Goal: Complete application form: Complete application form

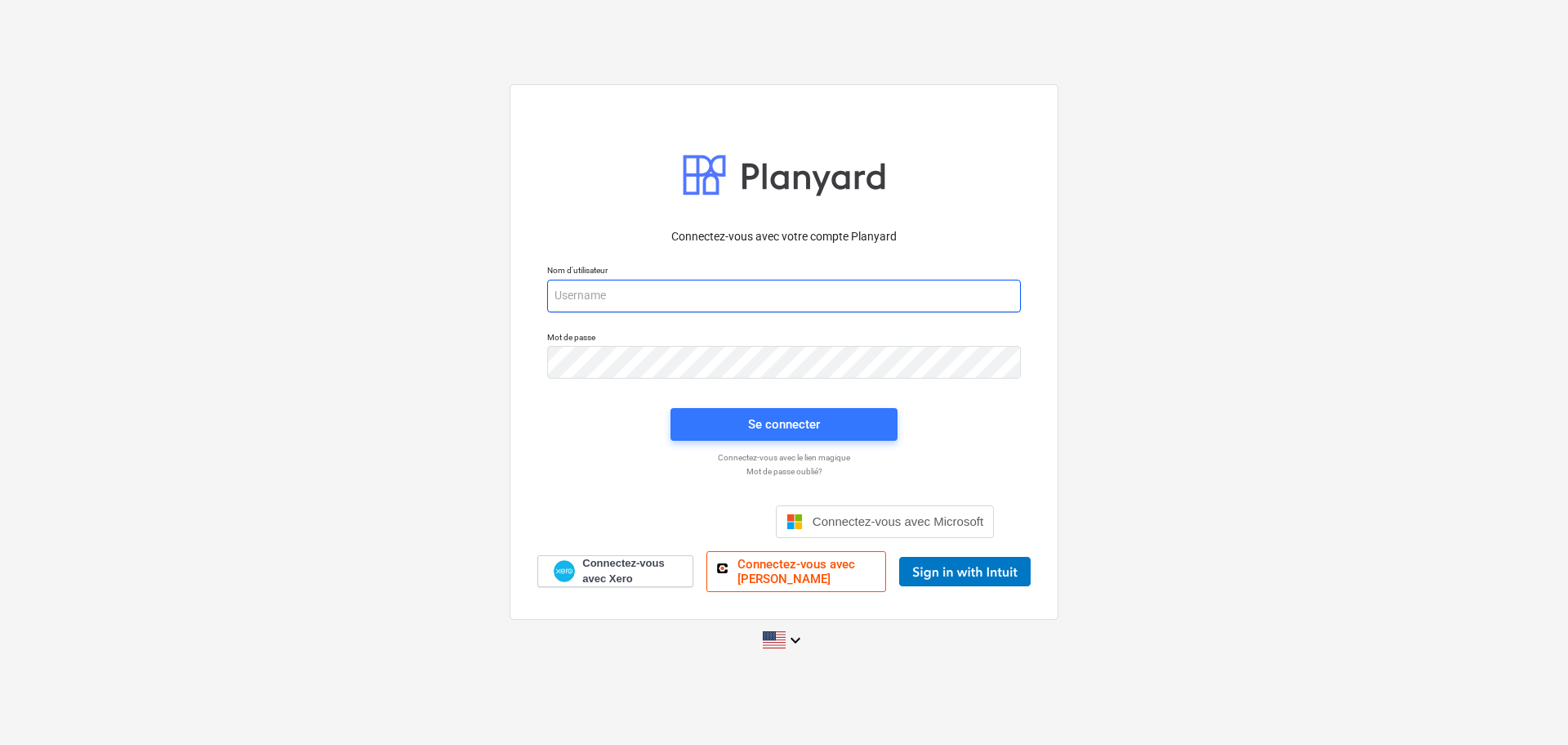
click at [620, 281] on input "email" at bounding box center [784, 295] width 474 height 33
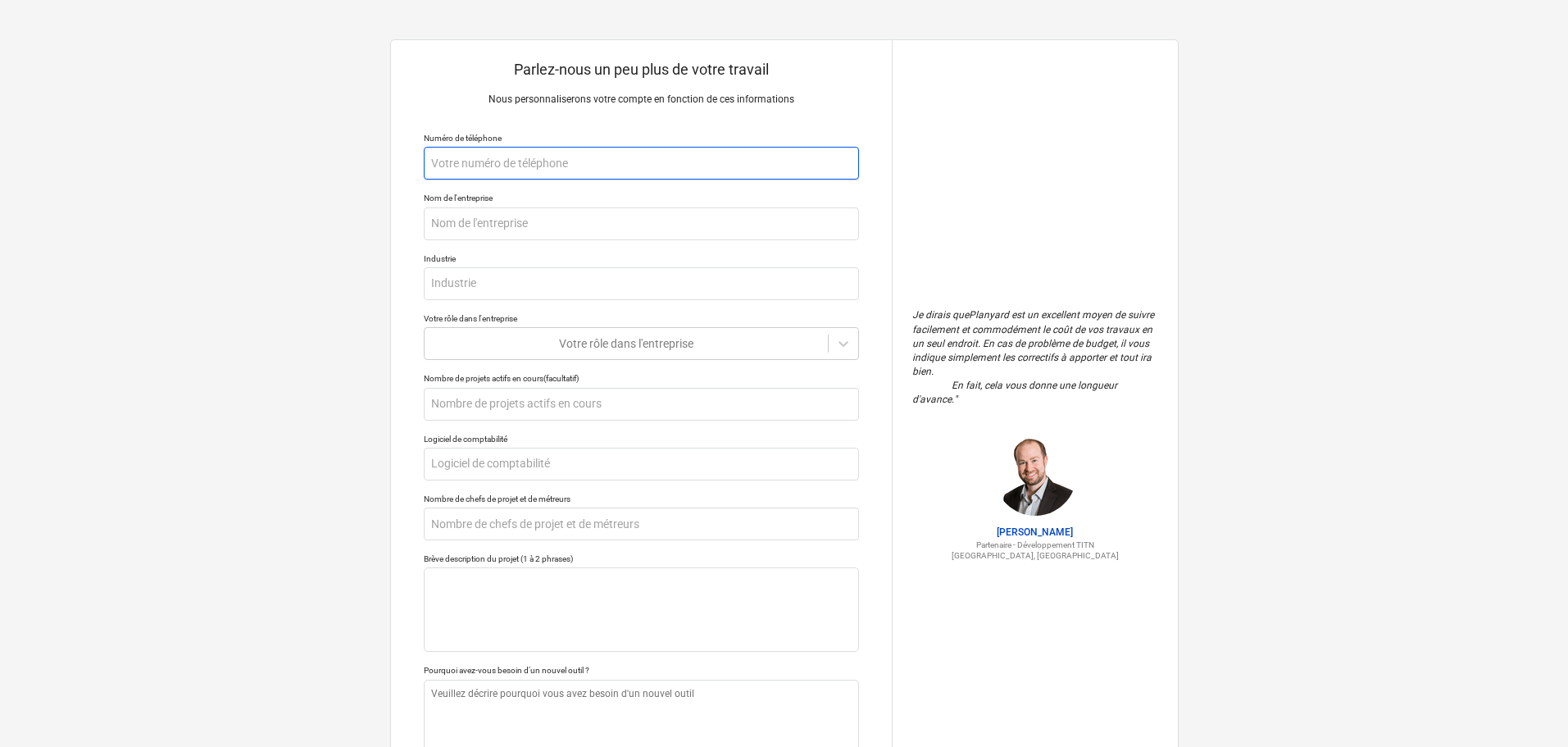
click at [470, 174] on input "text" at bounding box center [640, 163] width 435 height 33
type input "4"
type textarea "x"
type input "45"
type textarea "x"
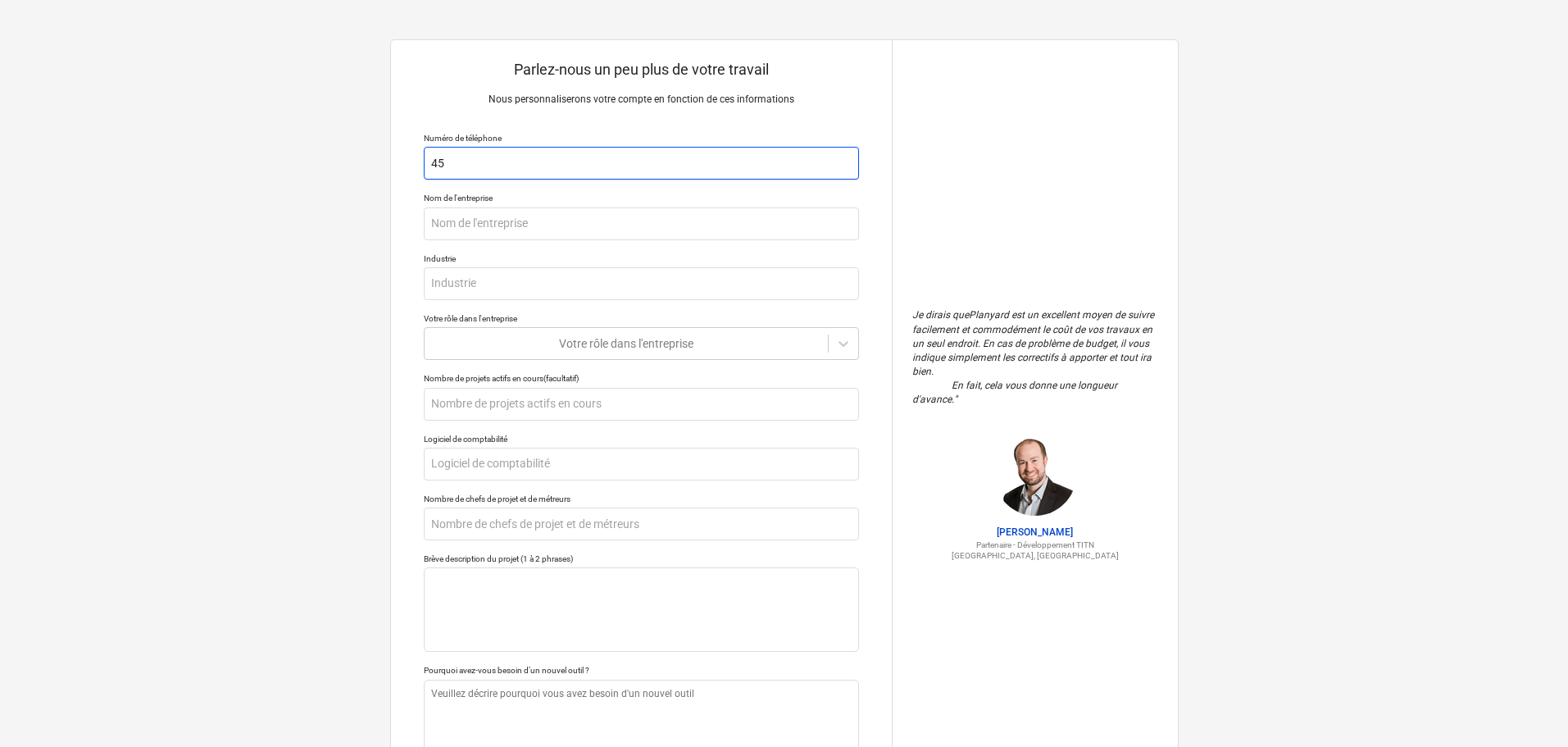
type input "450"
type textarea "x"
type input "450-"
type textarea "x"
type input "450-8"
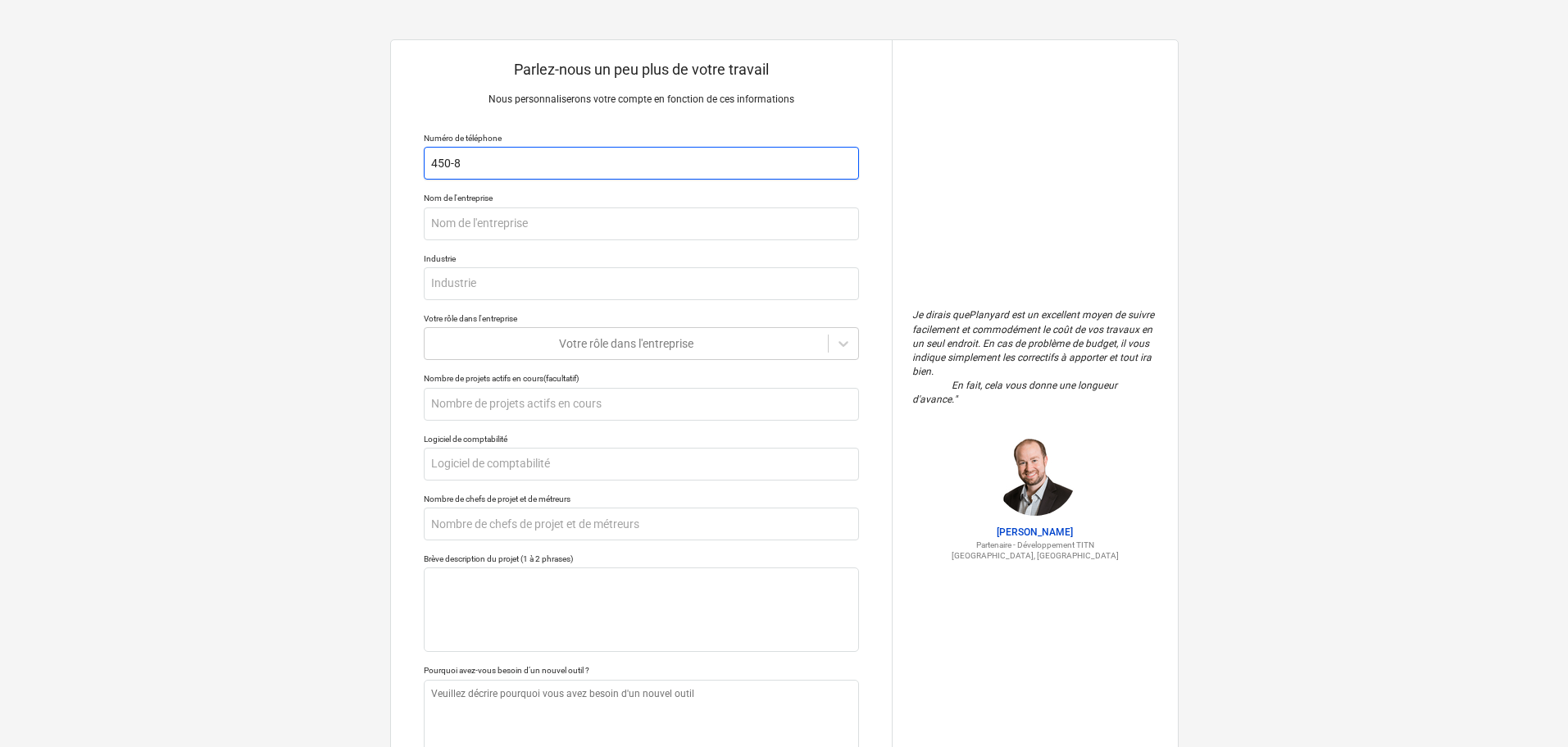
type textarea "x"
type input "450-80"
type textarea "x"
type input "450-808"
type textarea "x"
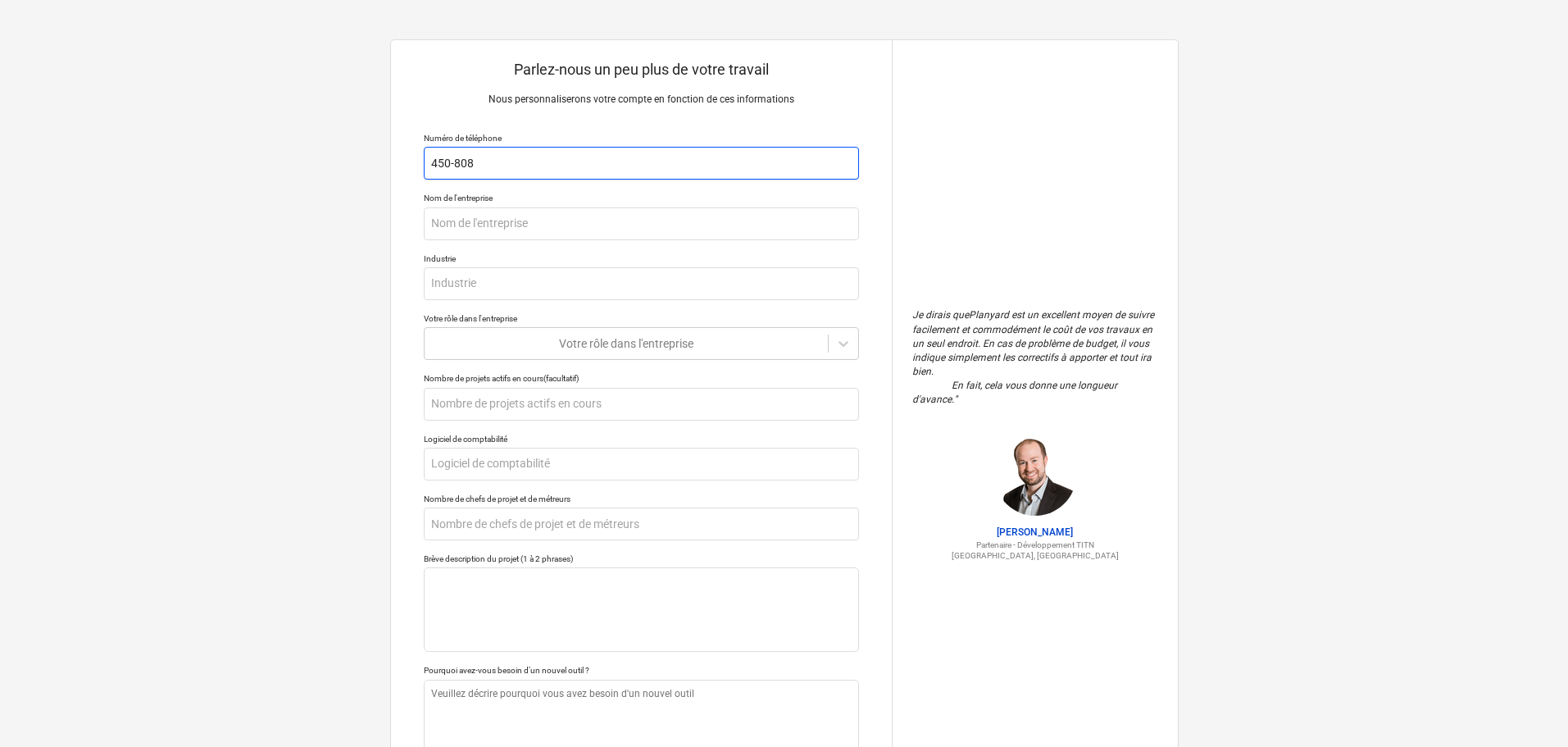
type input "450-808-"
type textarea "x"
type input "[PHONE_NUMBER]"
type textarea "x"
type input "[PHONE_NUMBER]"
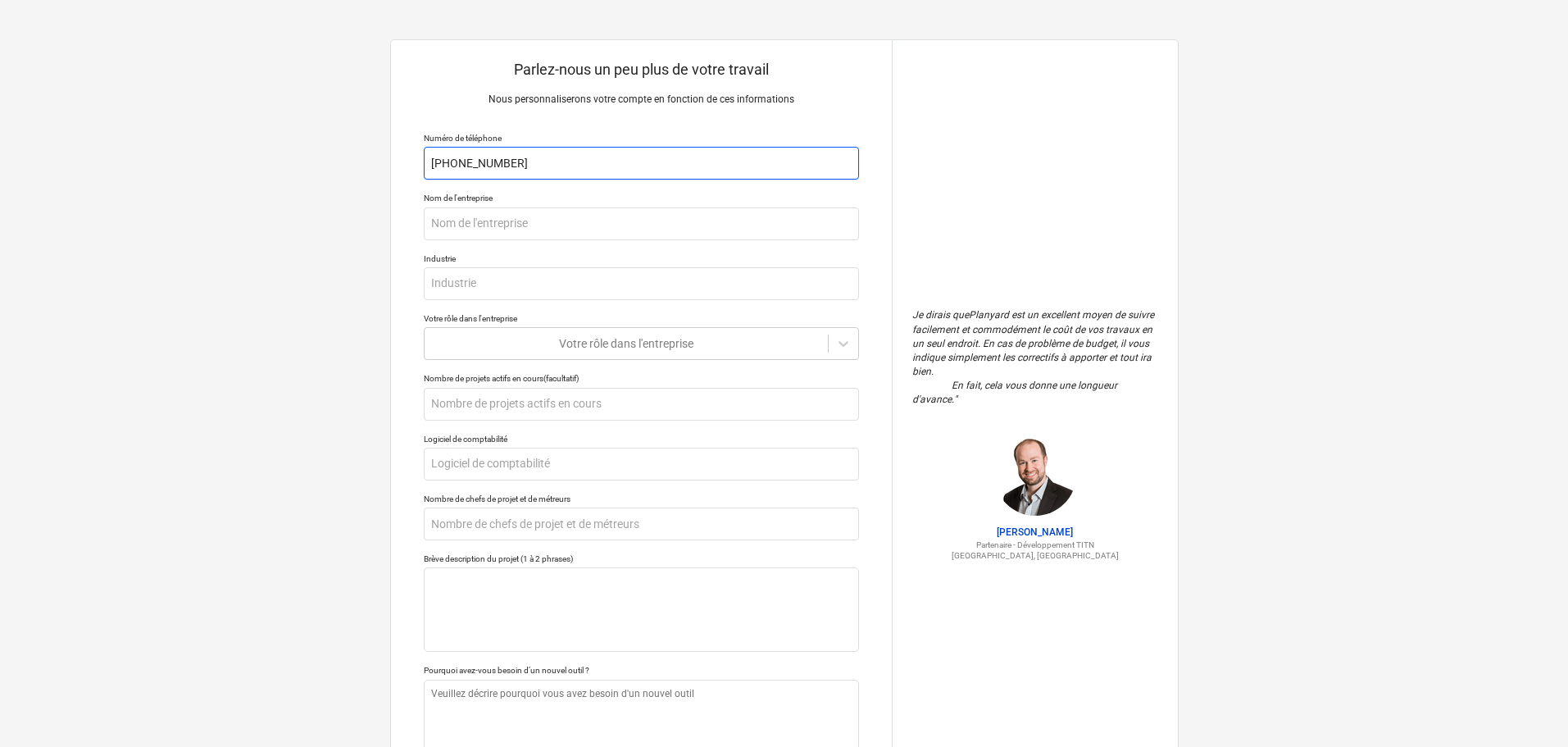
type textarea "x"
type input "[PHONE_NUMBER]"
type textarea "x"
type input "[PHONE_NUMBER]"
click at [479, 225] on input "text" at bounding box center [640, 223] width 435 height 33
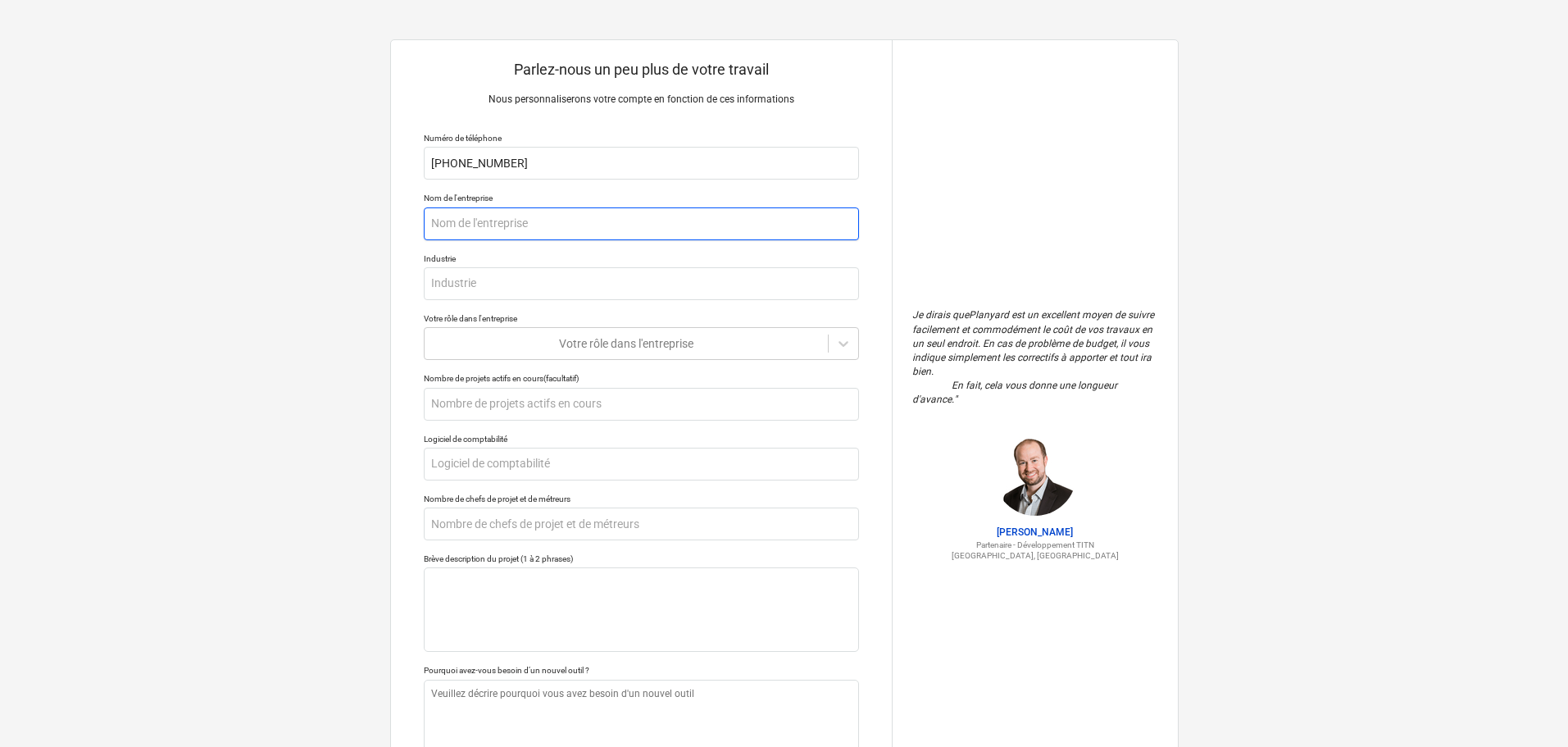
type textarea "x"
type input "A"
type textarea "x"
type input "AU"
type textarea "x"
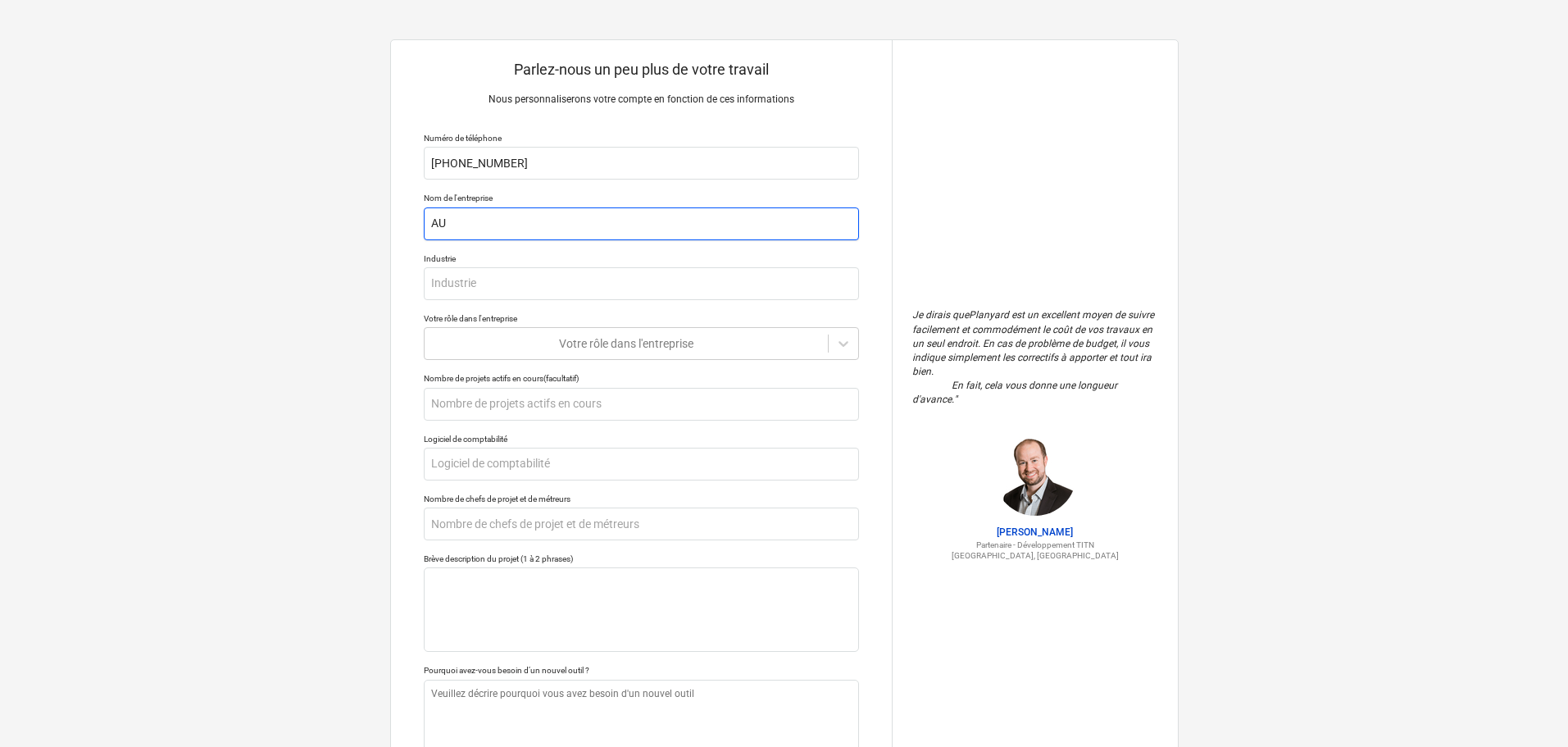
type input "AUC"
type textarea "x"
type input "AUCA"
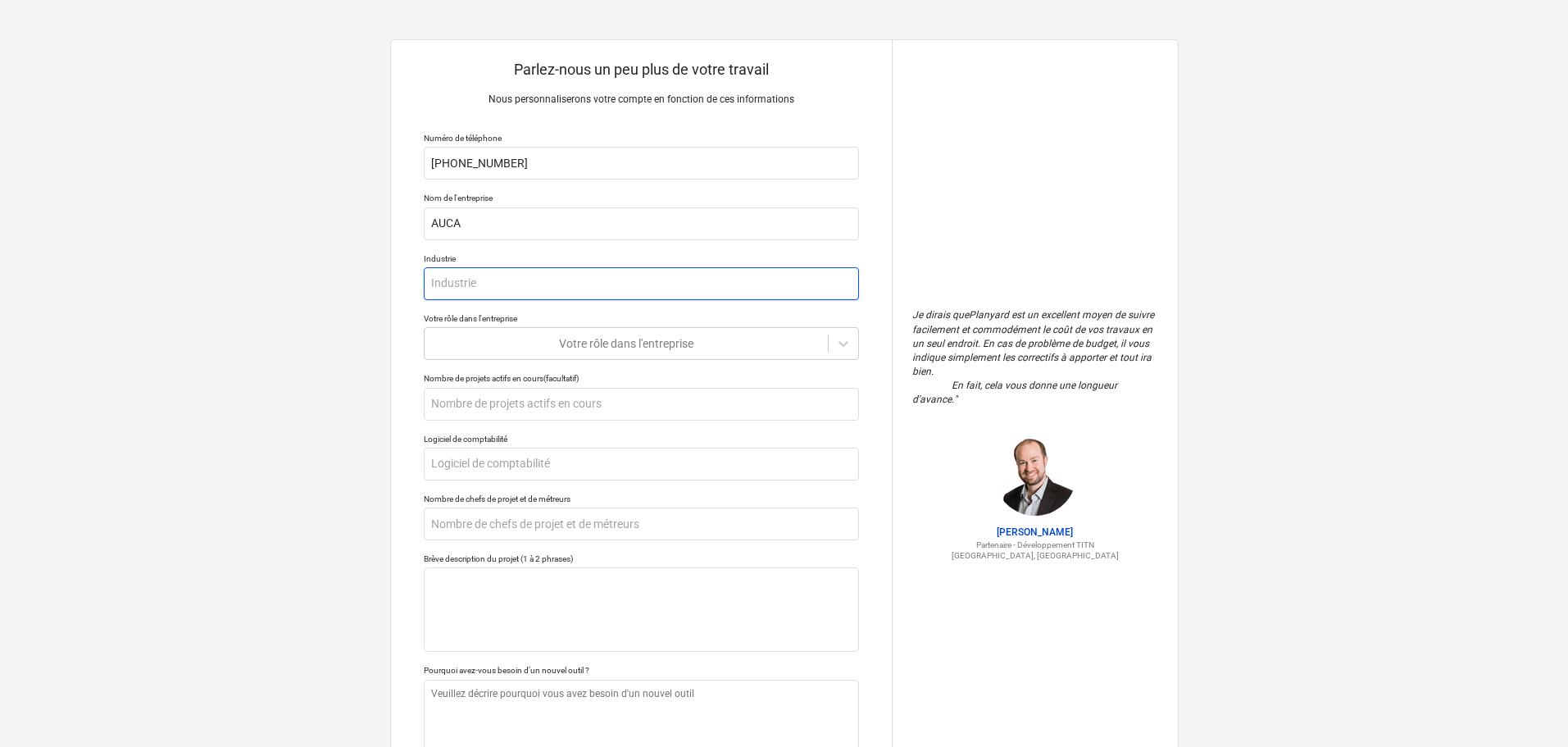
click at [472, 298] on input "text" at bounding box center [640, 283] width 435 height 33
type textarea "x"
type input "CO"
type textarea "x"
type input "COn"
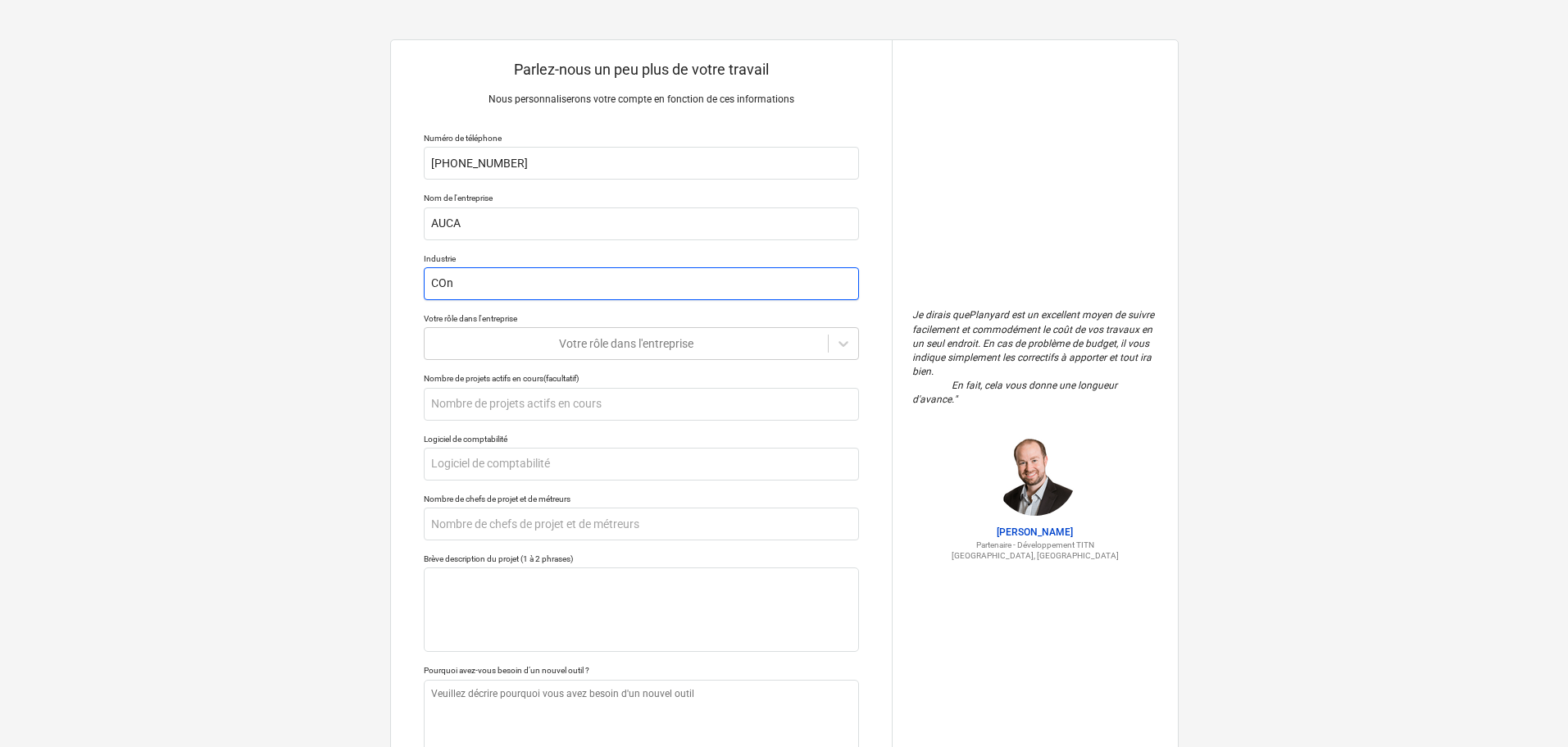
type textarea "x"
type input "CO"
type textarea "x"
type input "C"
type textarea "x"
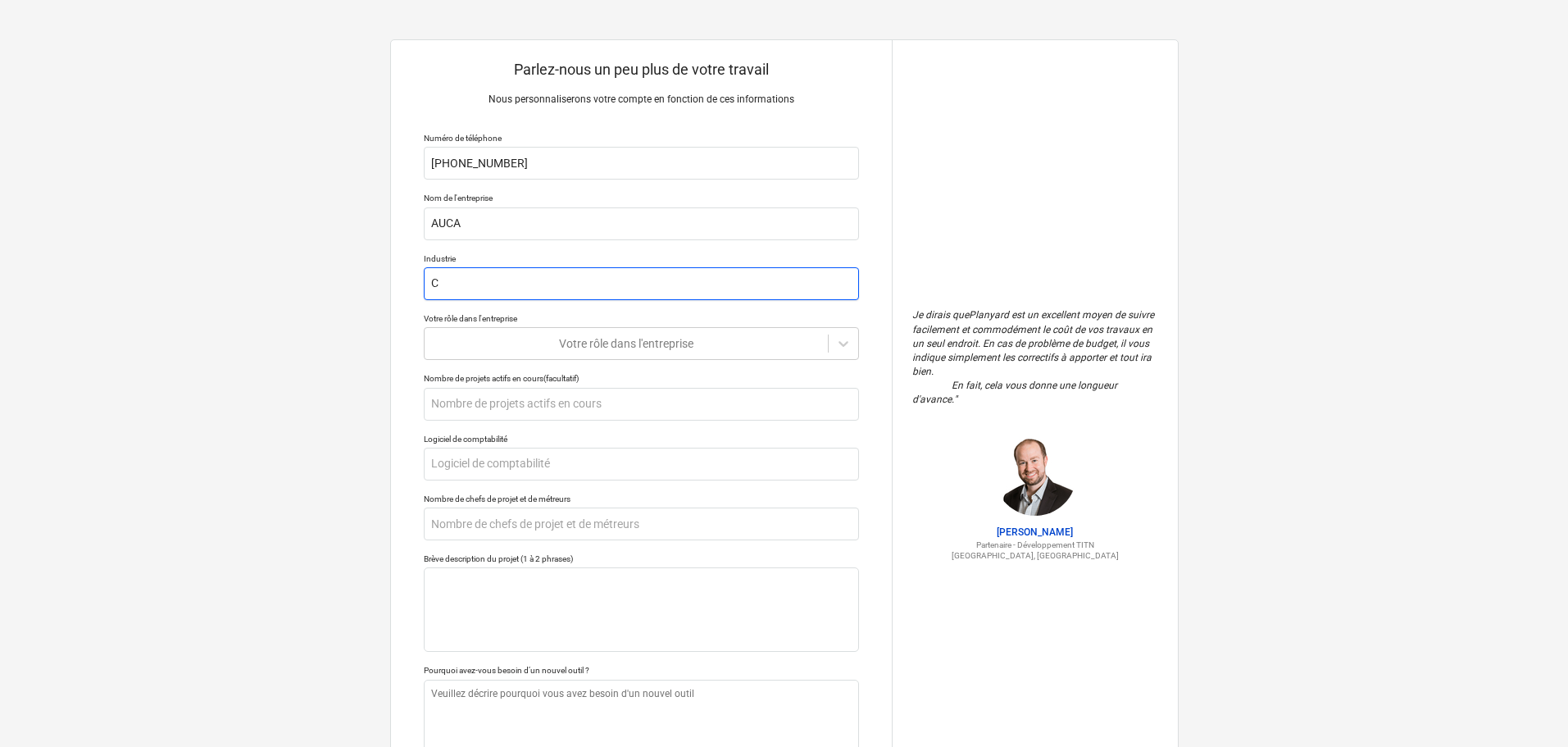
type input "Co"
type textarea "x"
type input "Cons"
type textarea "x"
type input "Const"
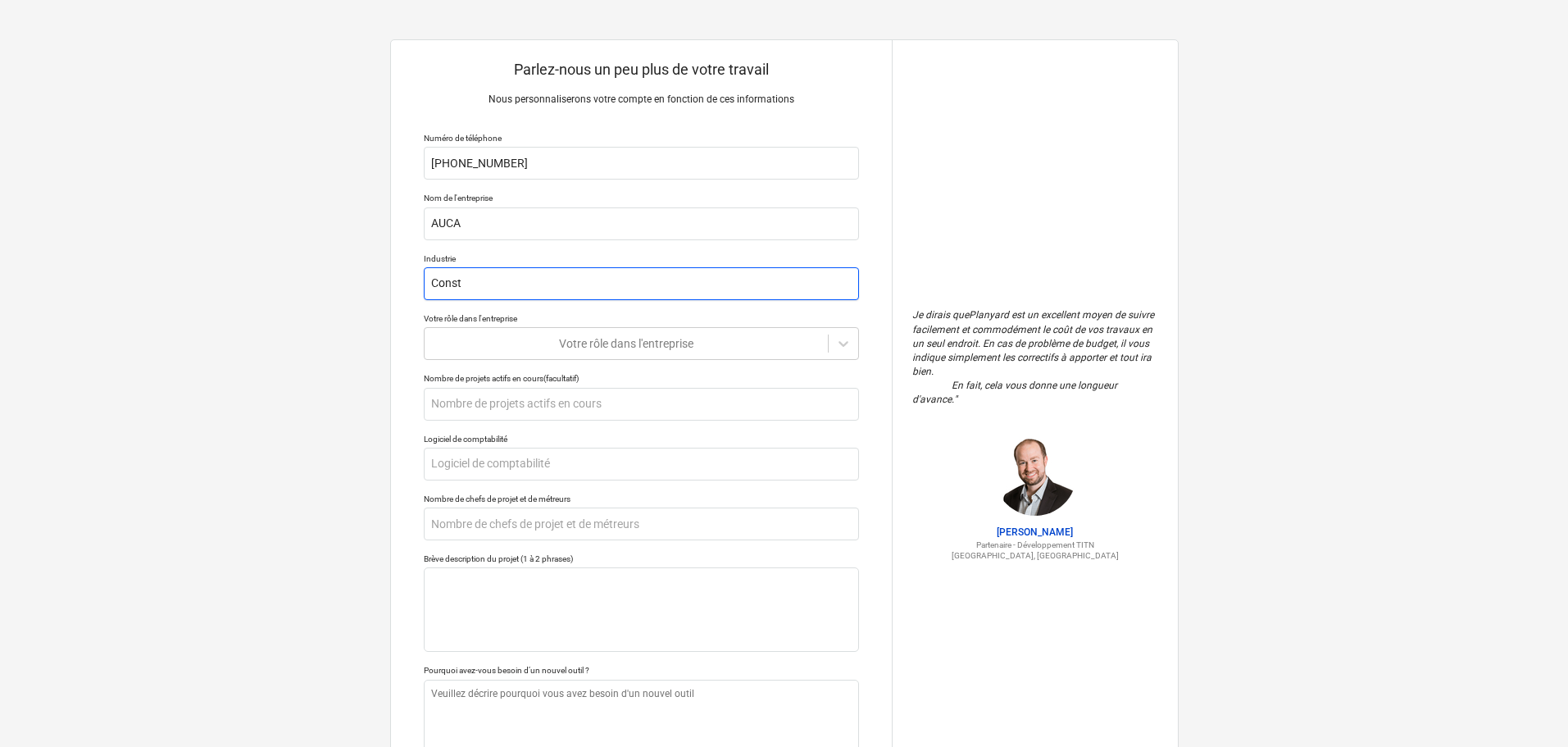
type textarea "x"
type input "Constr"
type textarea "x"
type input "Constru"
type textarea "x"
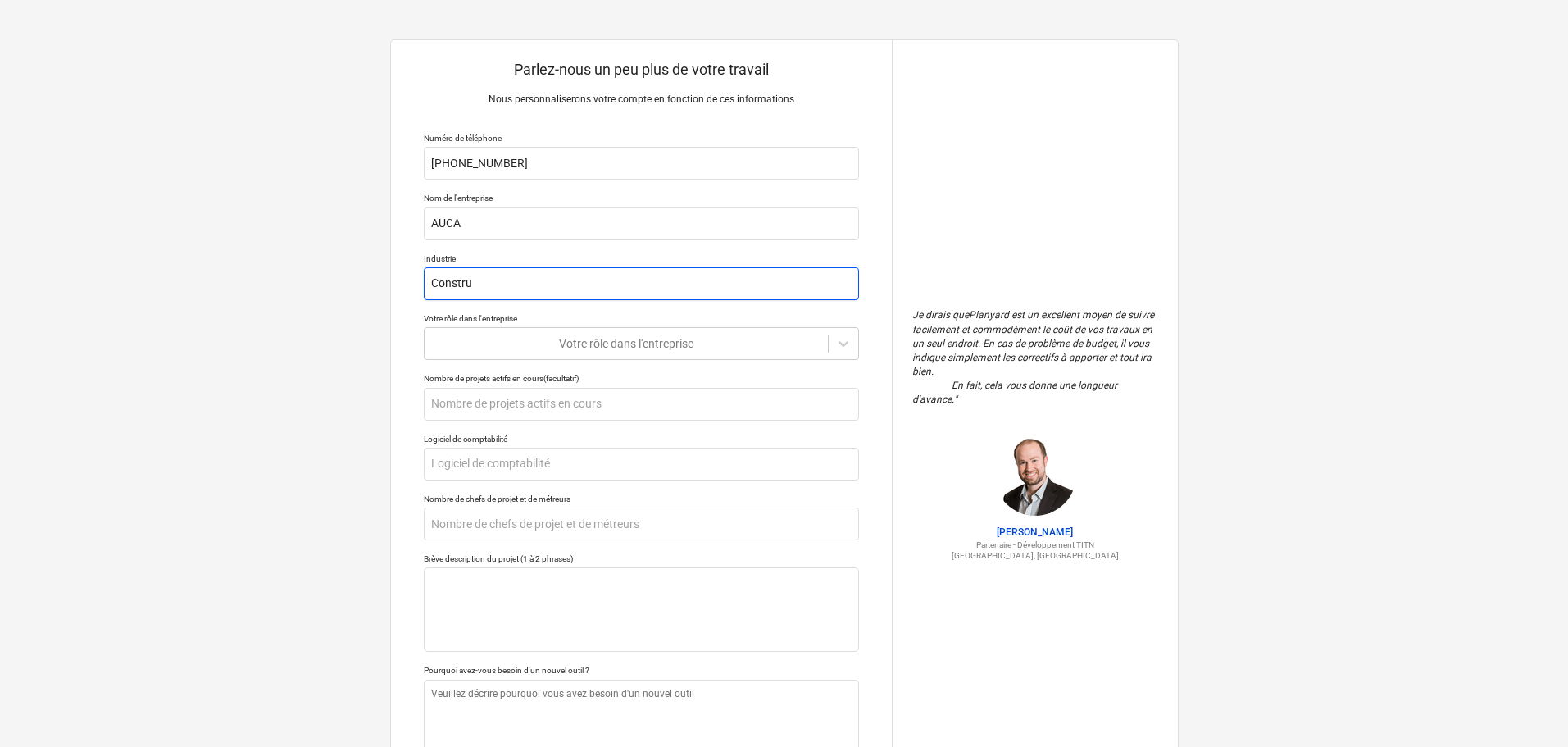
type input "Constr"
type textarea "x"
type input "Constrr"
type textarea "x"
type input "Constr"
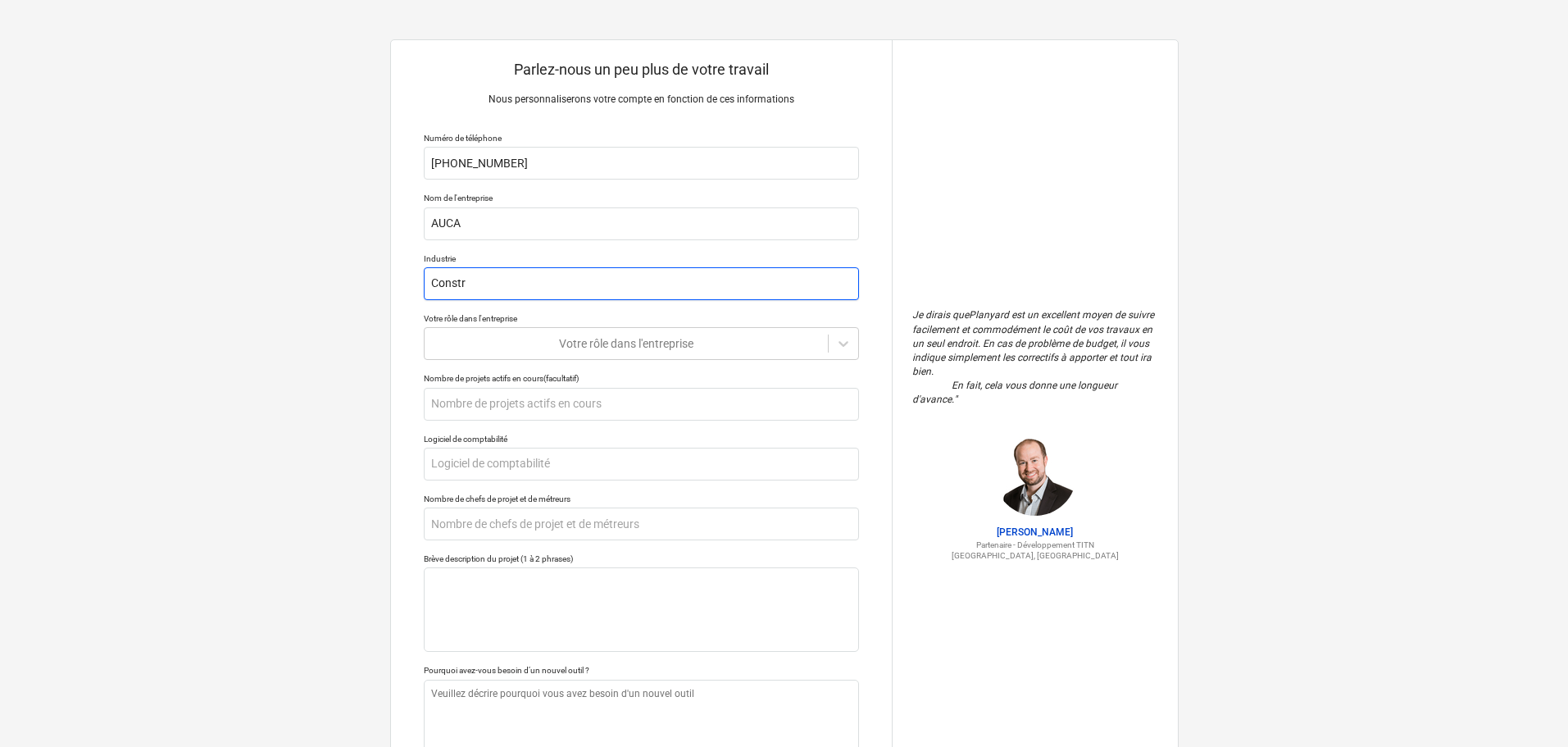
type textarea "x"
type input "Constru"
type textarea "x"
type input "Construc"
type textarea "x"
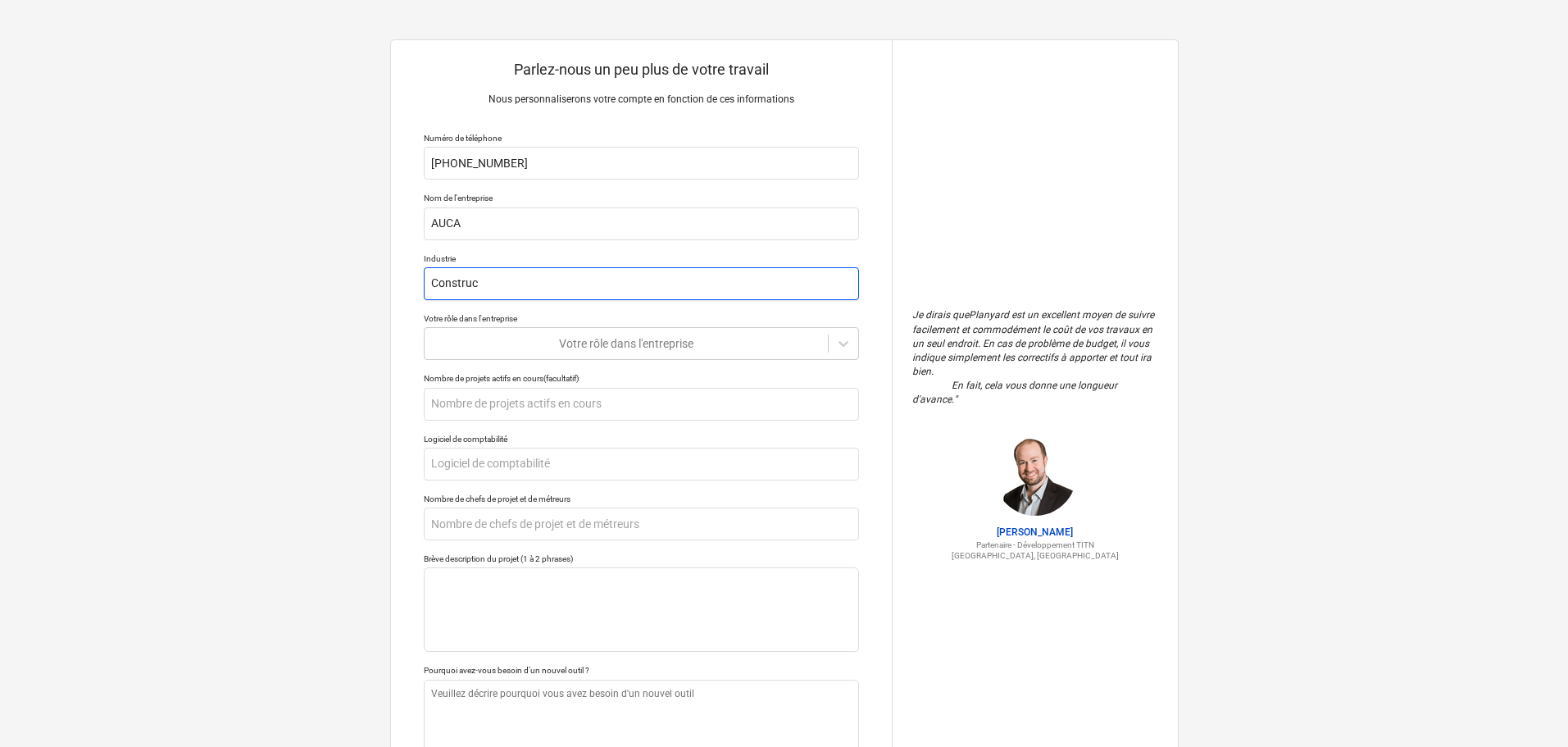
type input "Construct"
type textarea "x"
type input "Constructi"
type textarea "x"
type input "Constructio"
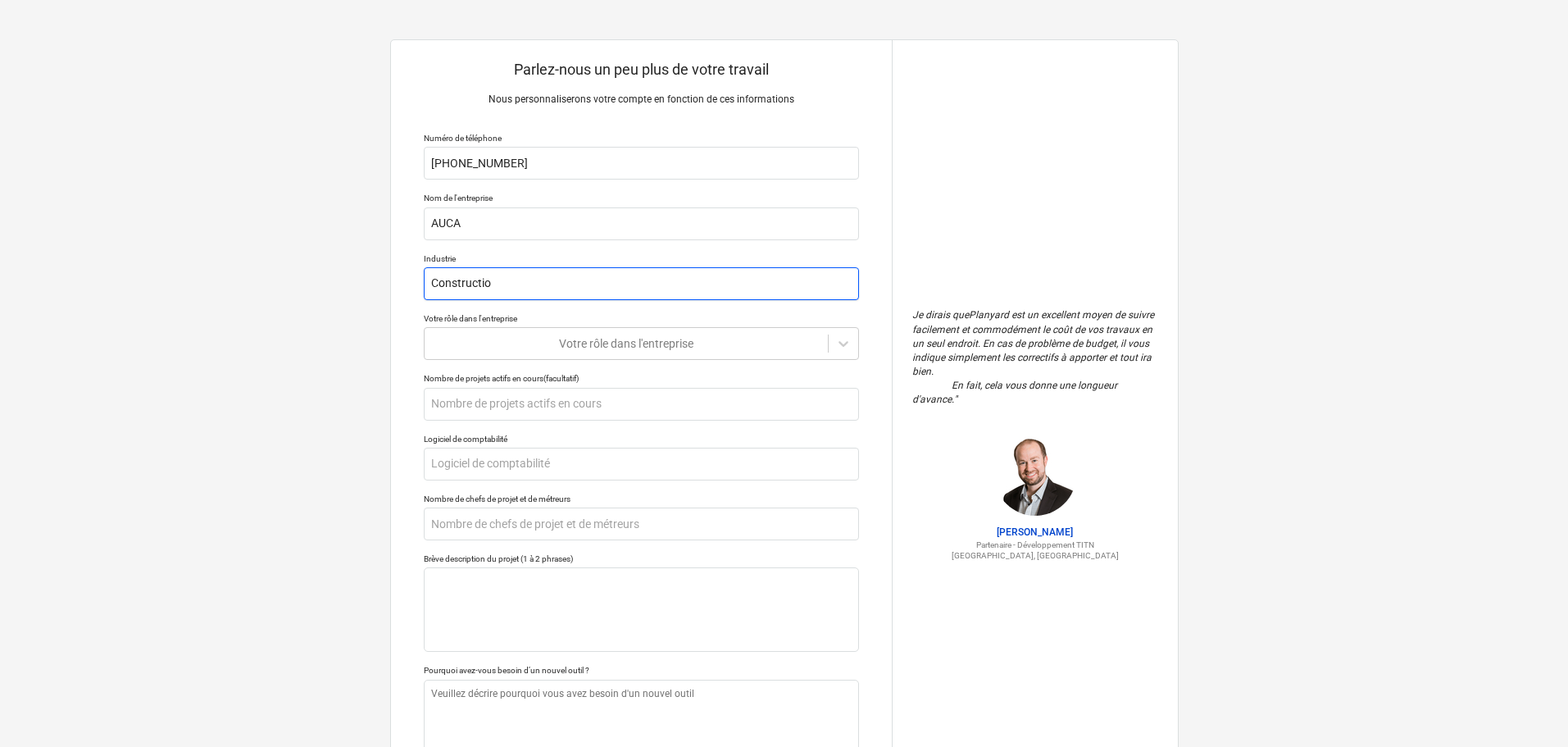
type textarea "x"
type input "Construction"
type textarea "x"
type input "Construction"
type textarea "x"
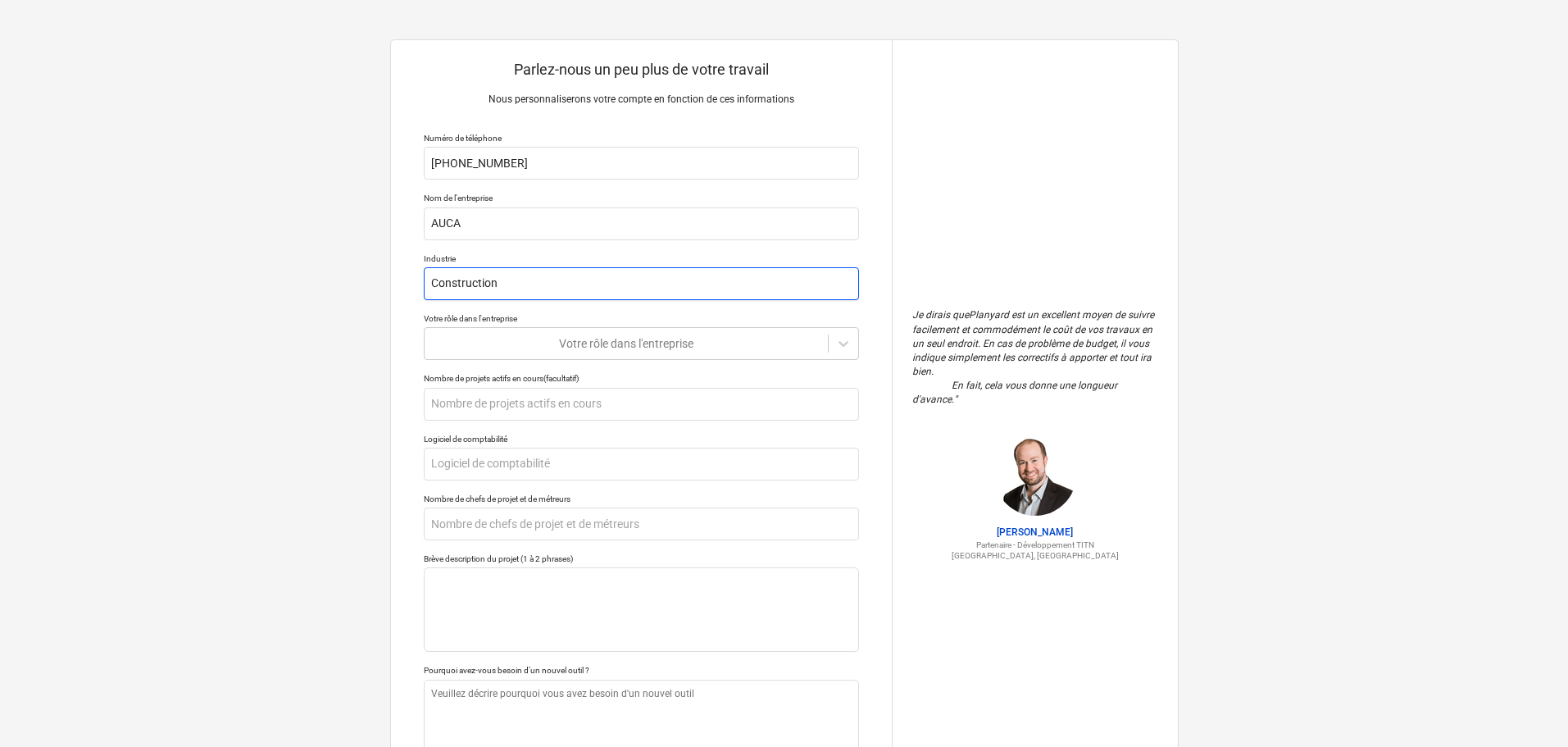
type input "Construction r"
type textarea "x"
type input "Construction ré"
type textarea "x"
type input "Construction rés"
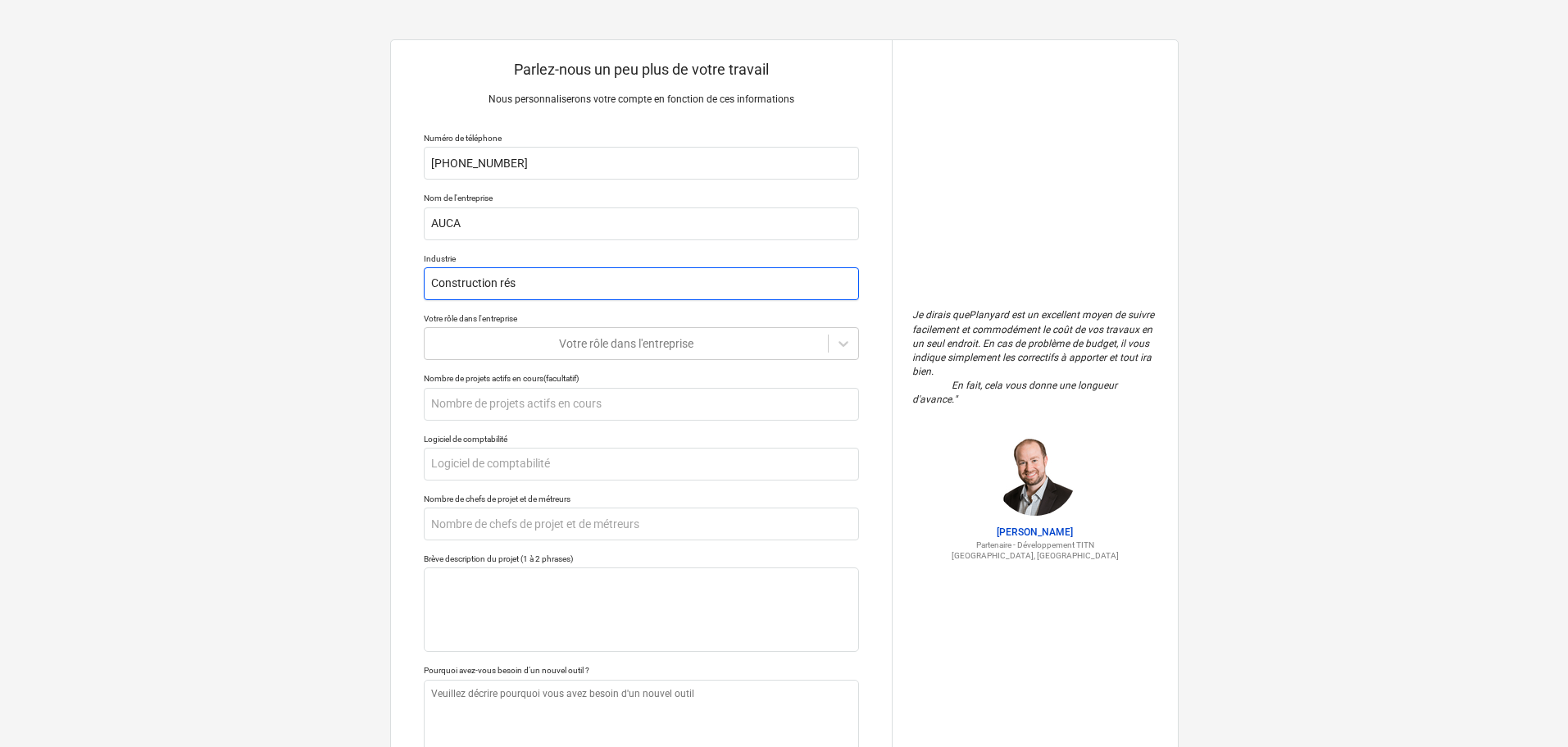
type textarea "x"
type input "Construction rési"
type textarea "x"
type input "Construction résid"
type textarea "x"
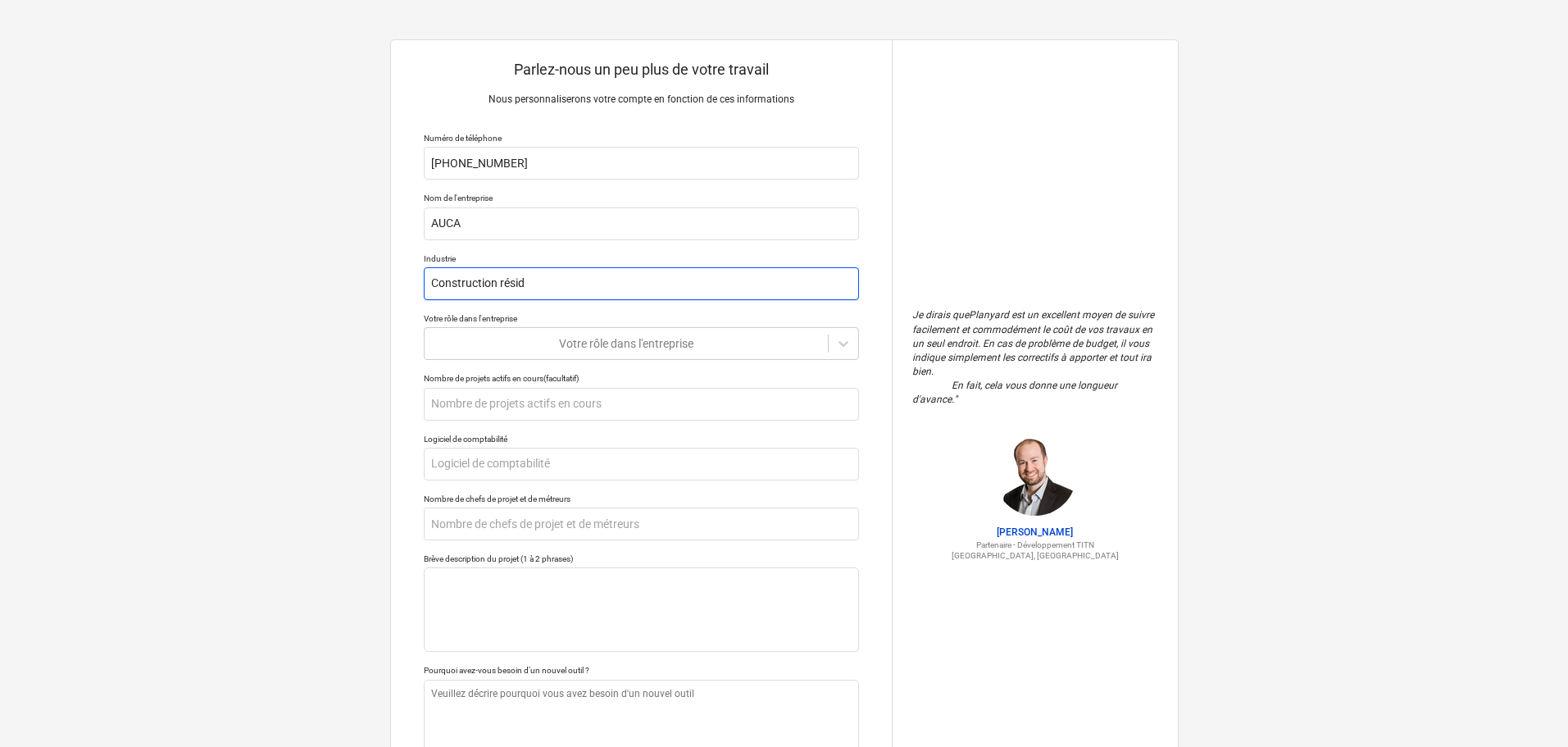
type input "Construction réside"
type textarea "x"
type input "Construction résiden"
type textarea "x"
type input "Construction résident"
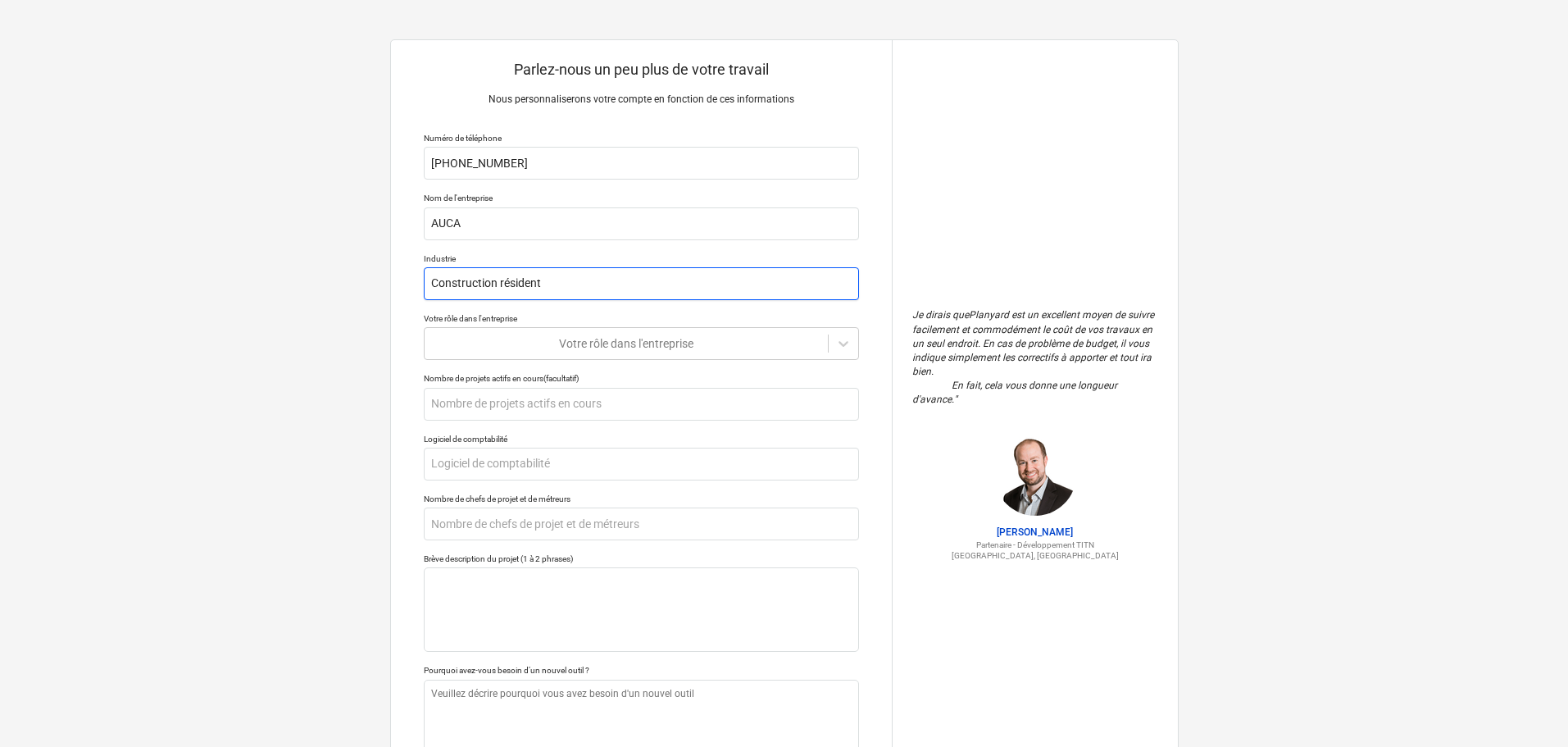
type textarea "x"
type input "Construction résidenti"
type textarea "x"
type input "Construction résidentie"
type textarea "x"
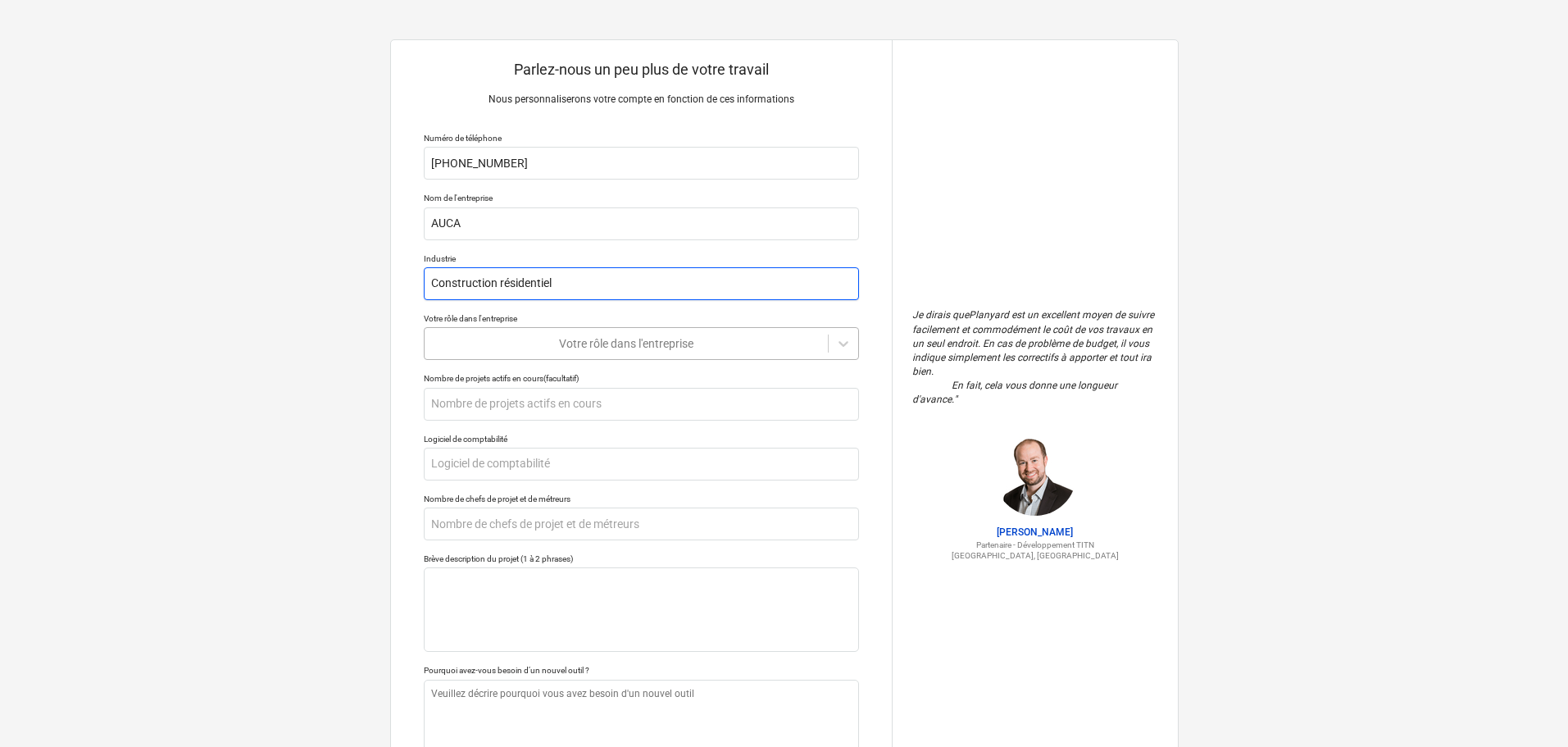
type input "Construction résidentiel"
click at [723, 338] on div at bounding box center [626, 343] width 387 height 16
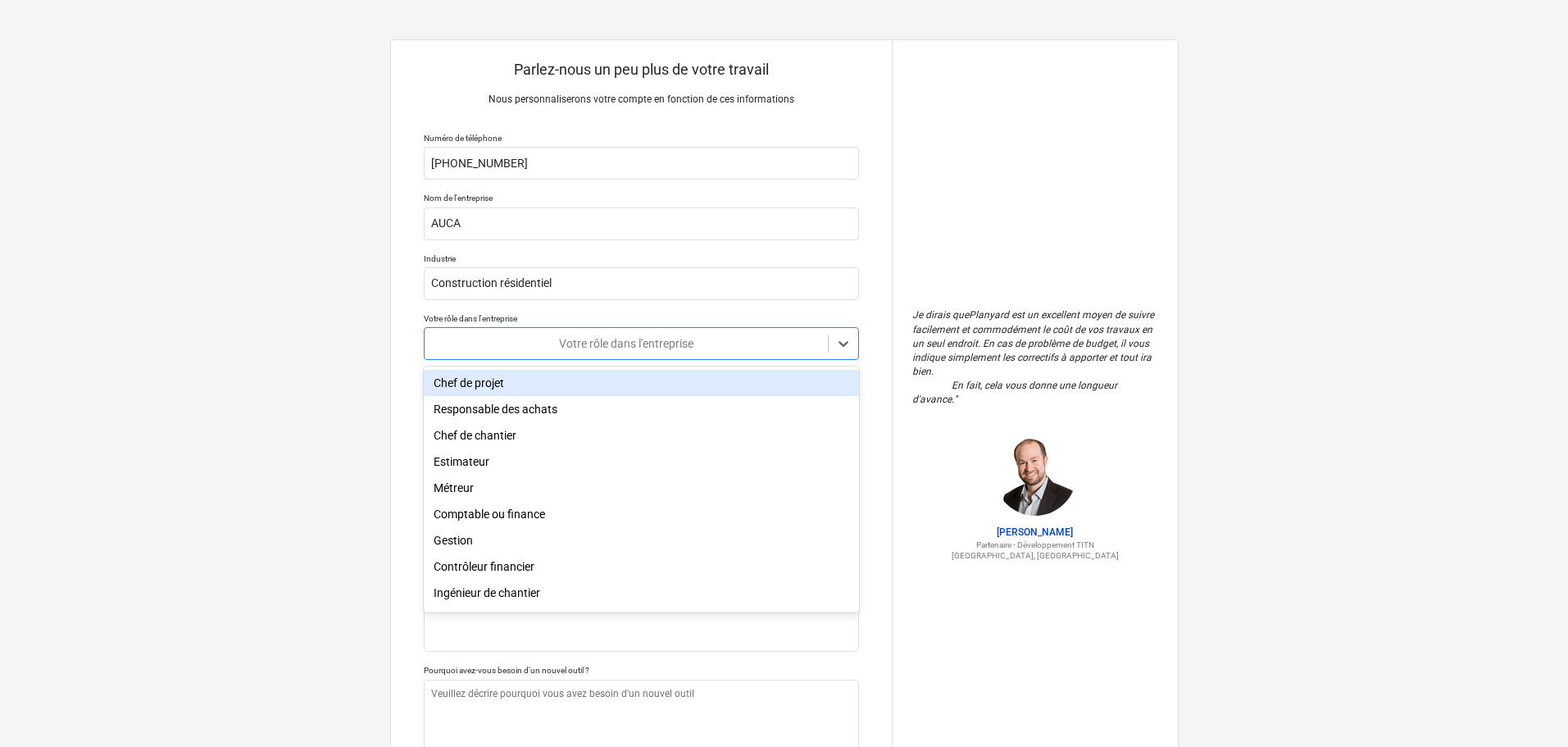
click at [716, 382] on div "Chef de projet" at bounding box center [640, 382] width 435 height 26
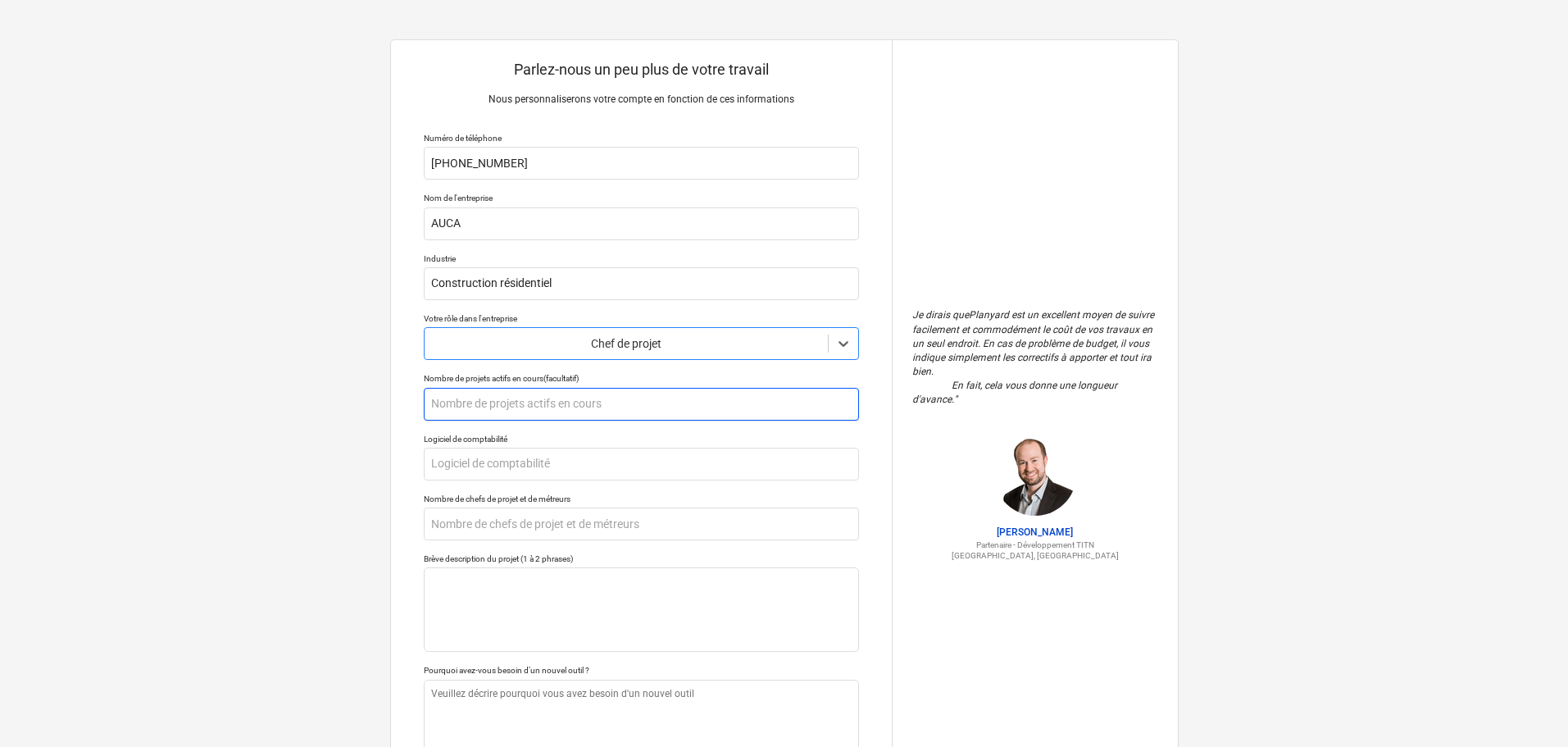
click at [682, 410] on input "text" at bounding box center [640, 404] width 435 height 33
type textarea "x"
type input "#"
type textarea "x"
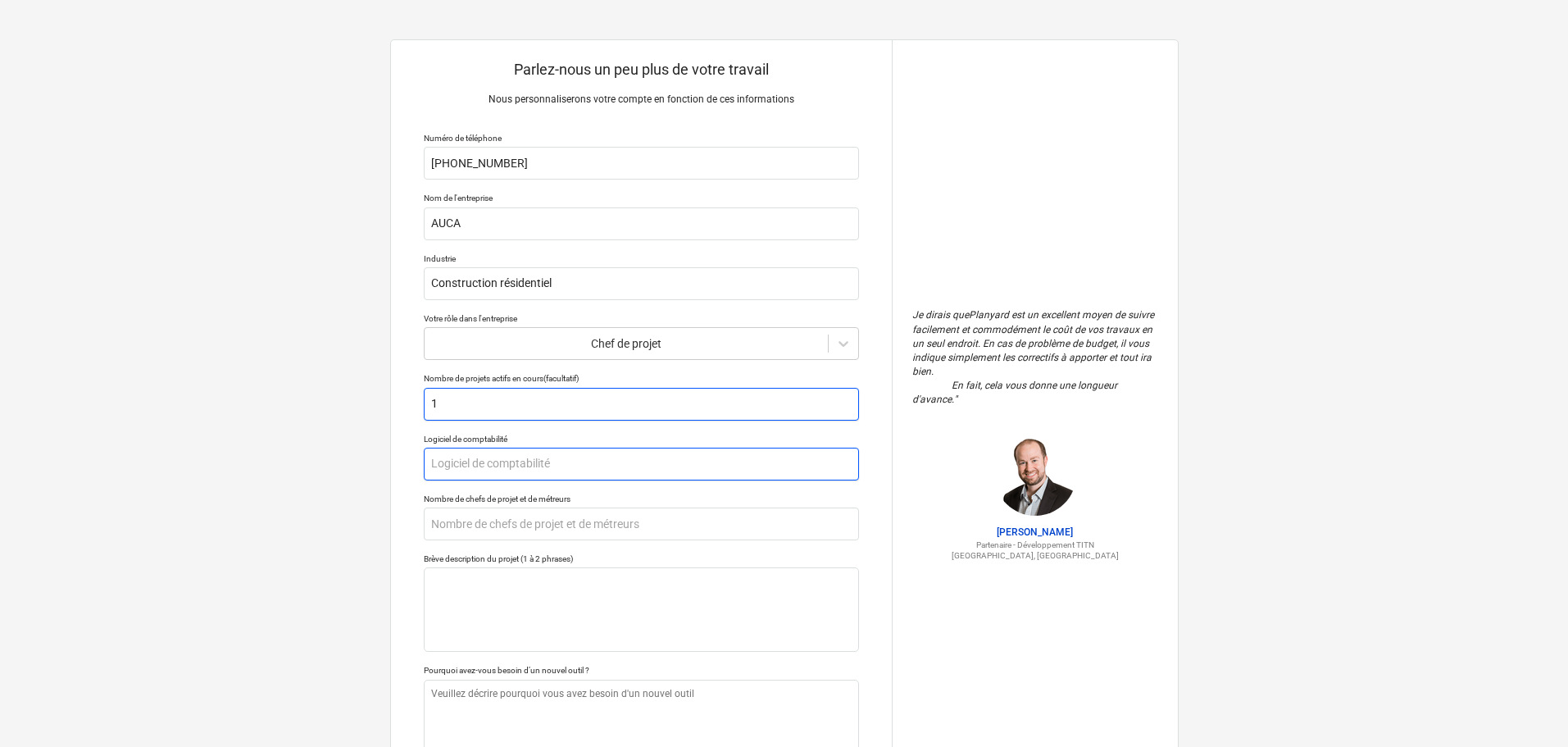
type input "1"
click at [664, 479] on input "text" at bounding box center [640, 463] width 435 height 33
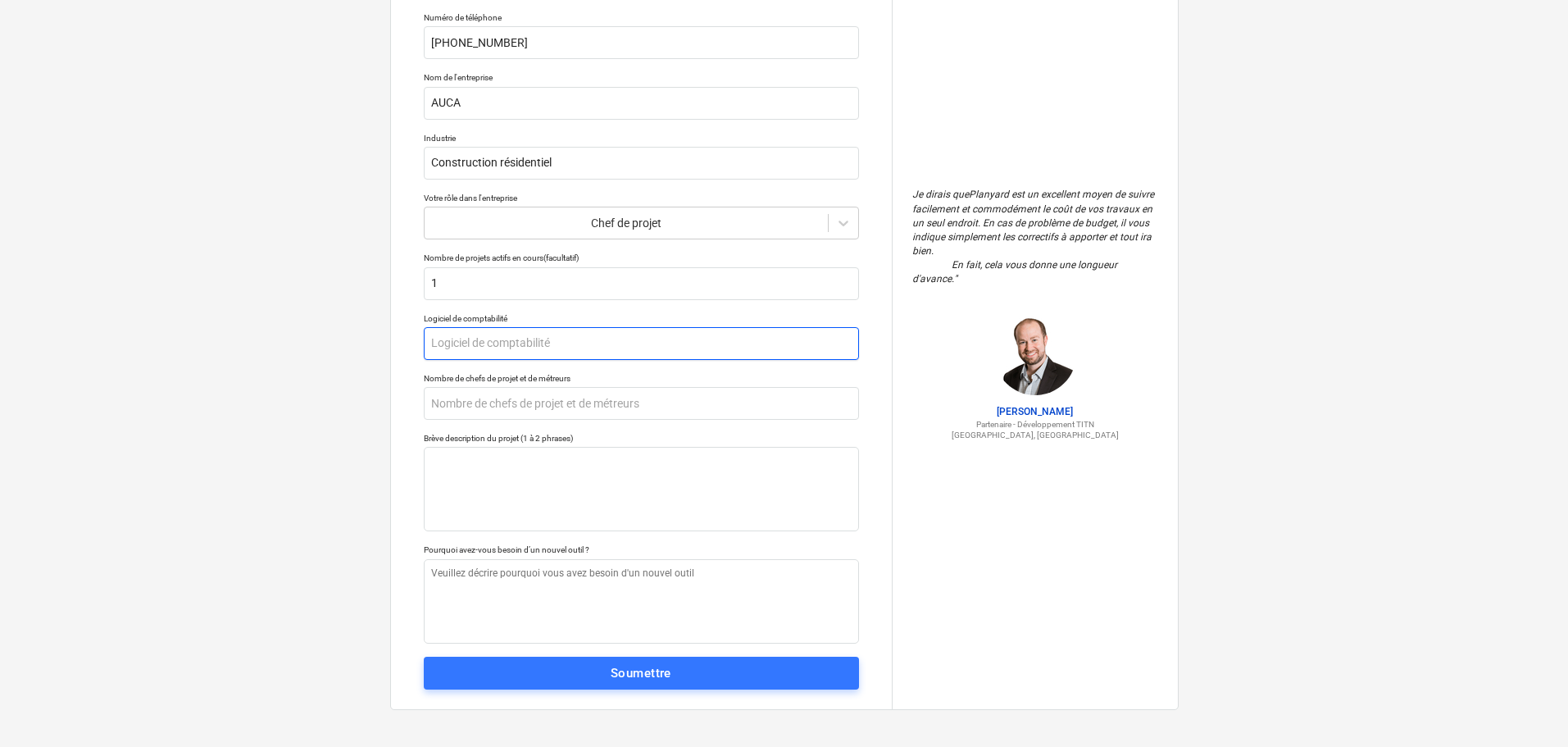
scroll to position [123, 0]
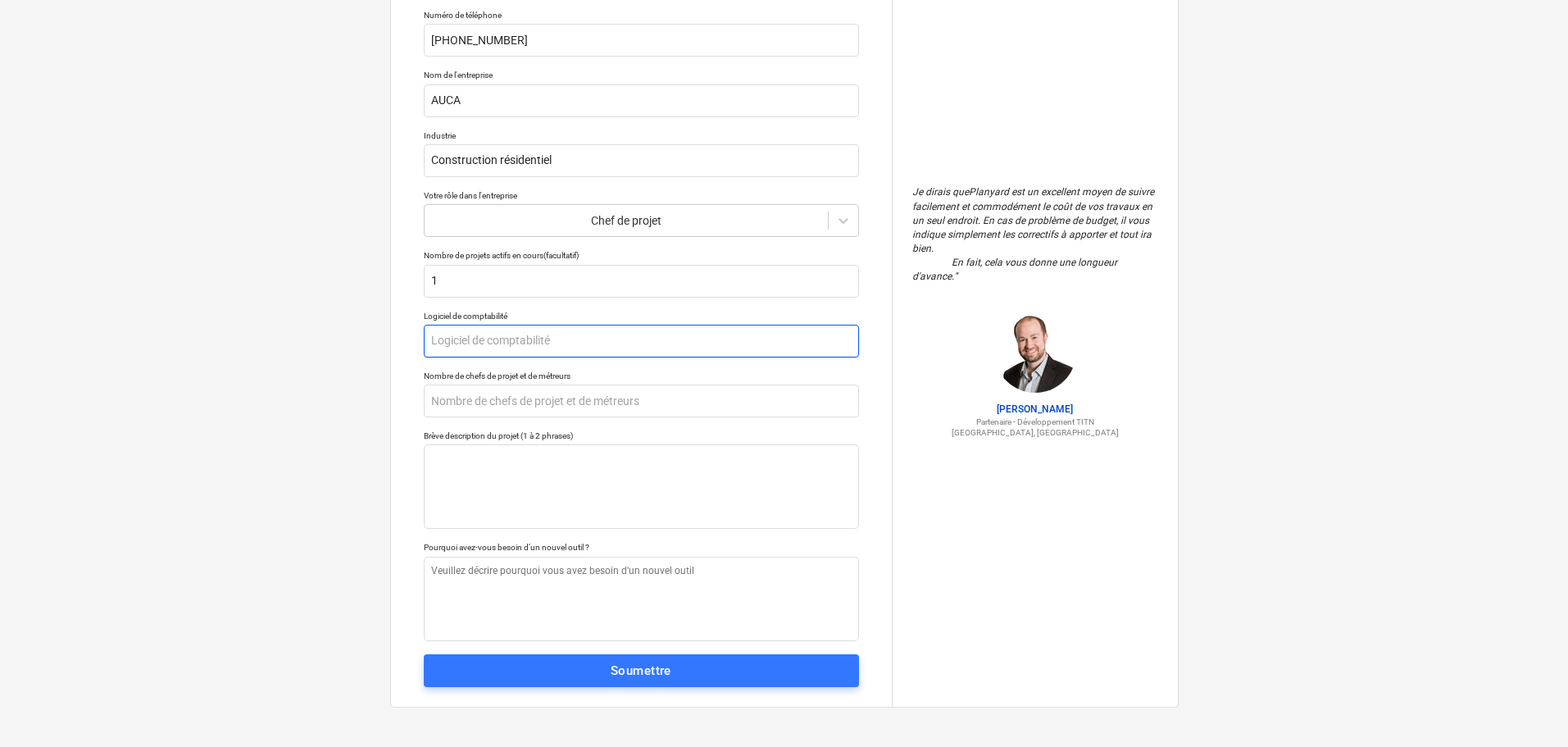
type textarea "x"
type input "s"
type textarea "x"
type input "sa"
type textarea "x"
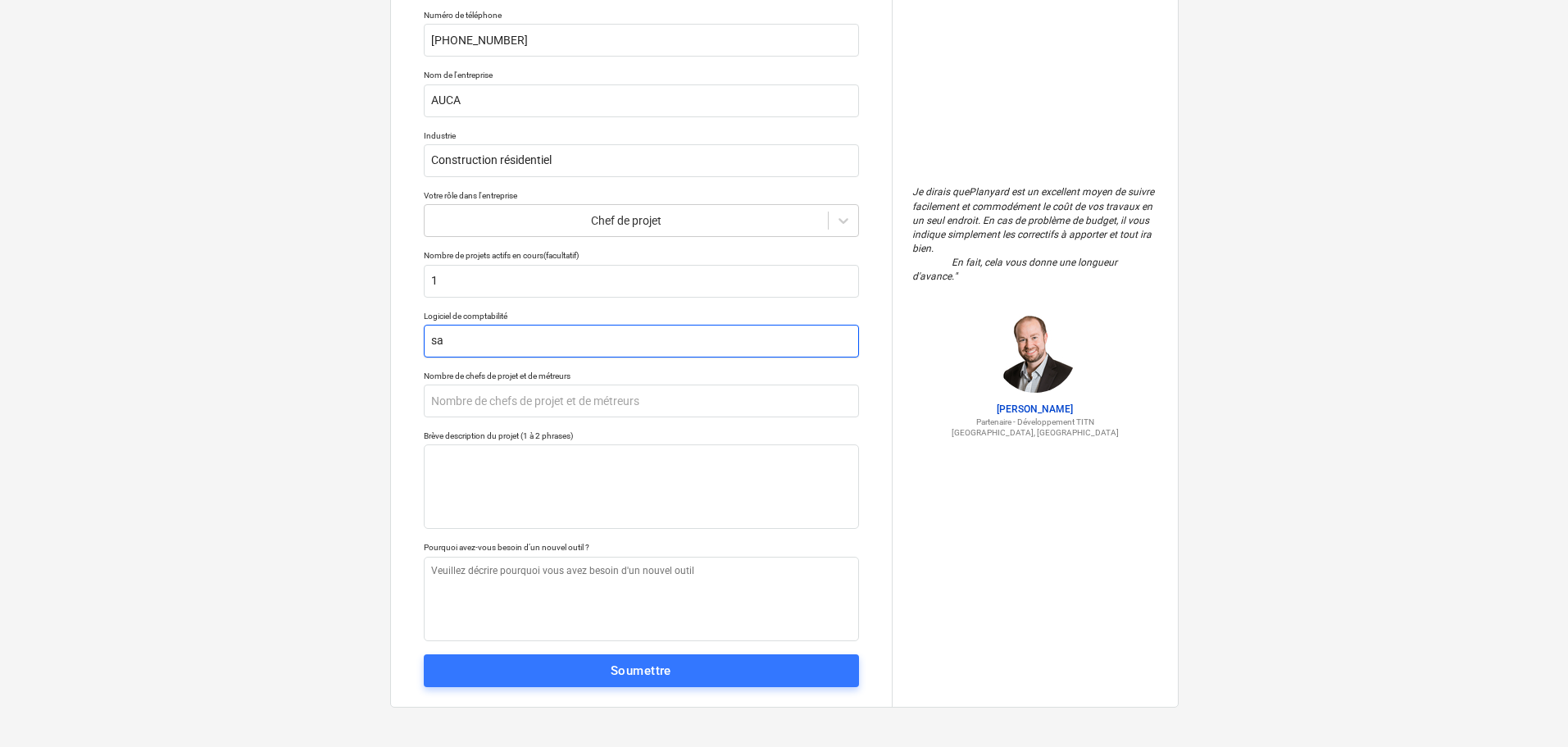
type input "sag"
type textarea "x"
type input "sage"
type textarea "x"
type input "sage"
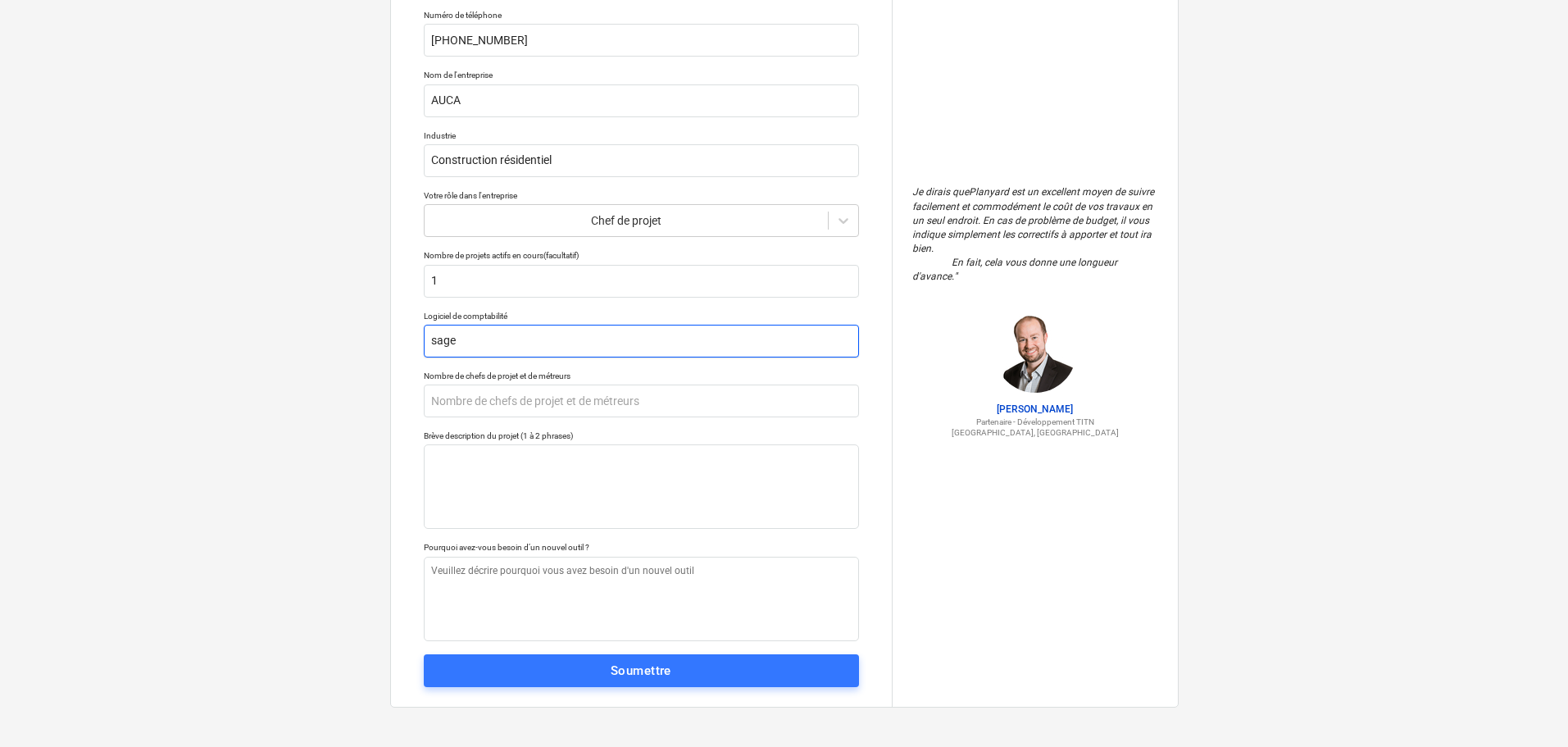
type textarea "x"
type input "sage c"
type textarea "x"
type input "sage co"
type textarea "x"
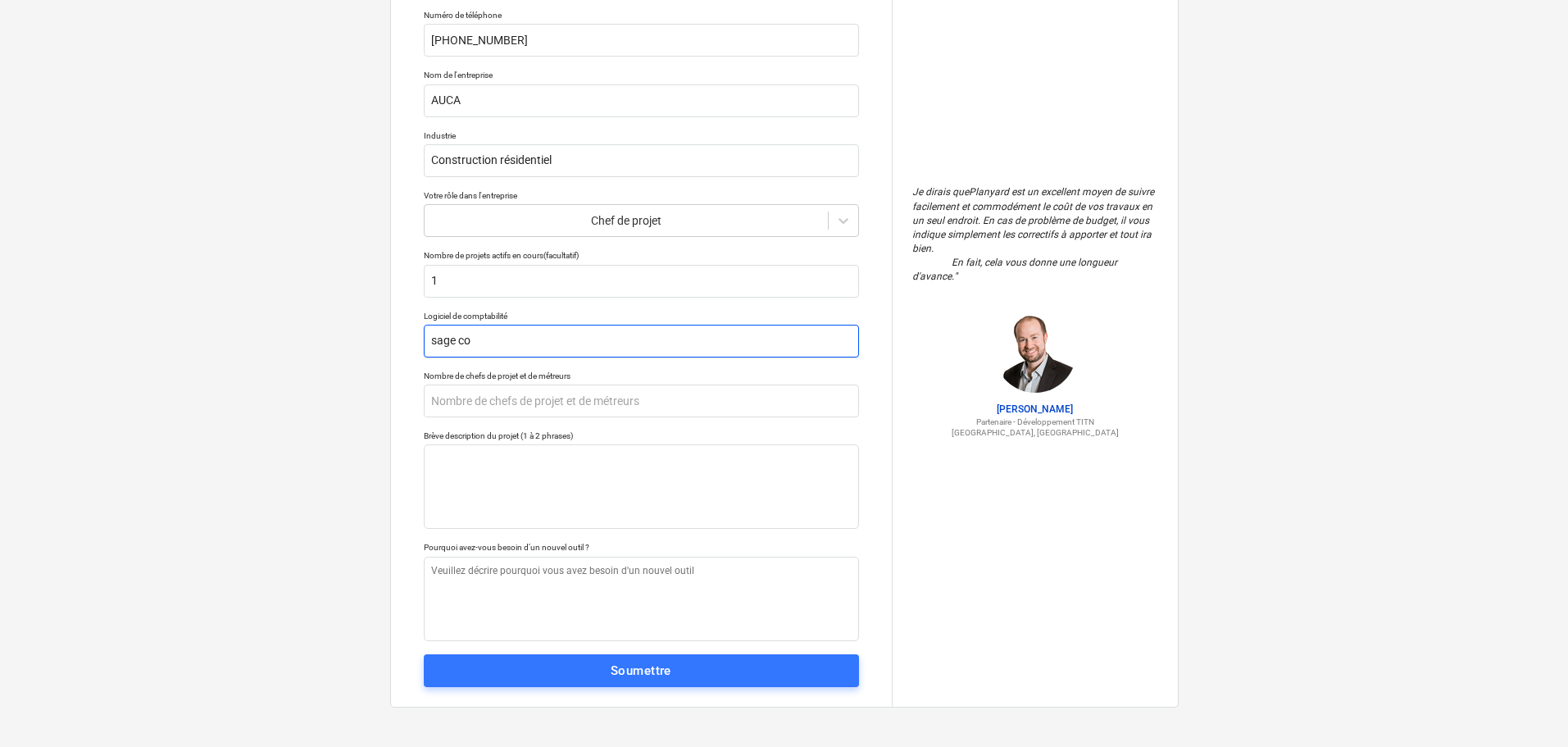
type input "sage con"
type textarea "x"
type input "sage co"
type textarea "x"
type input "sage com"
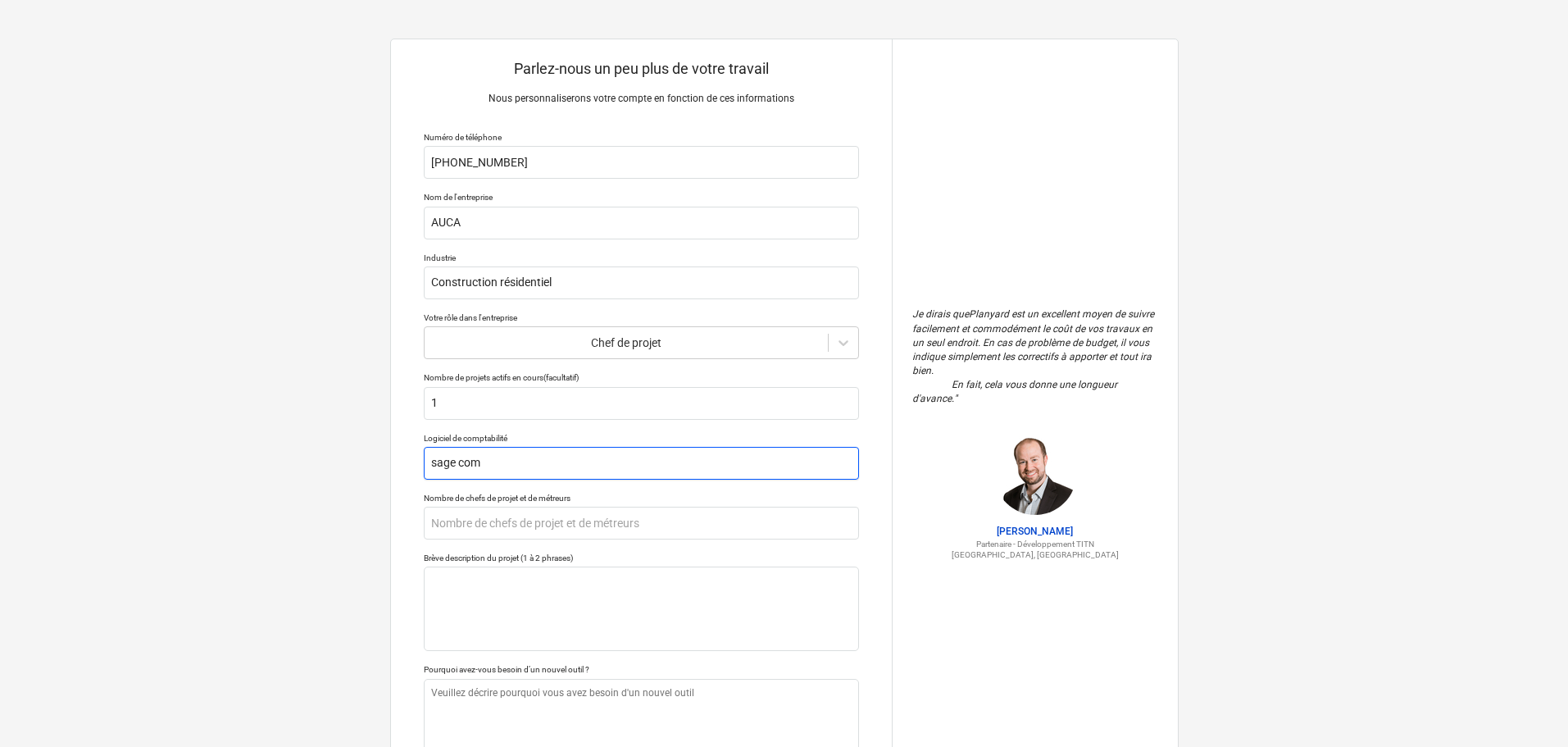
scroll to position [0, 0]
